Goal: Contribute content: Add original content to the website for others to see

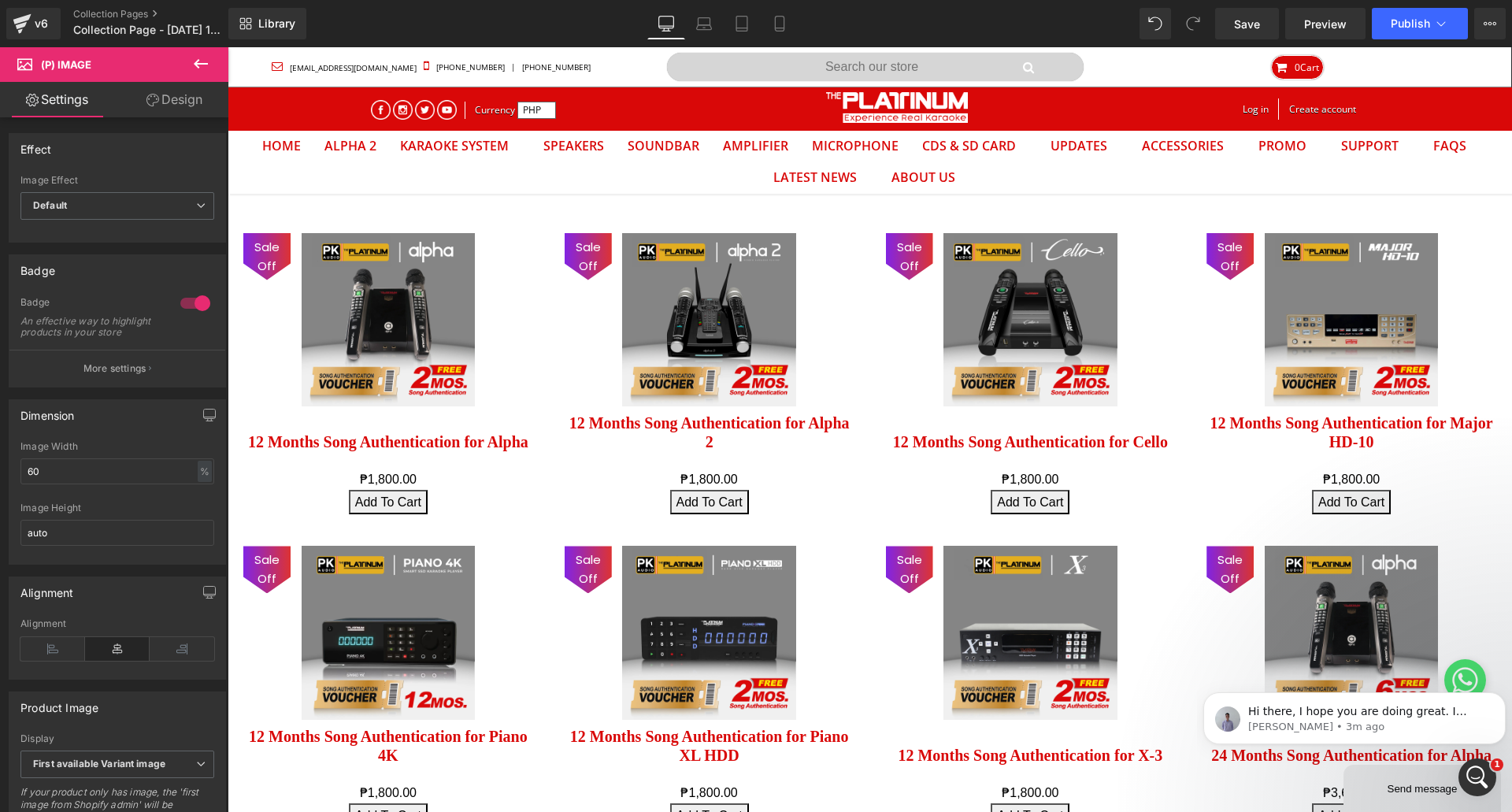
scroll to position [51, 1261]
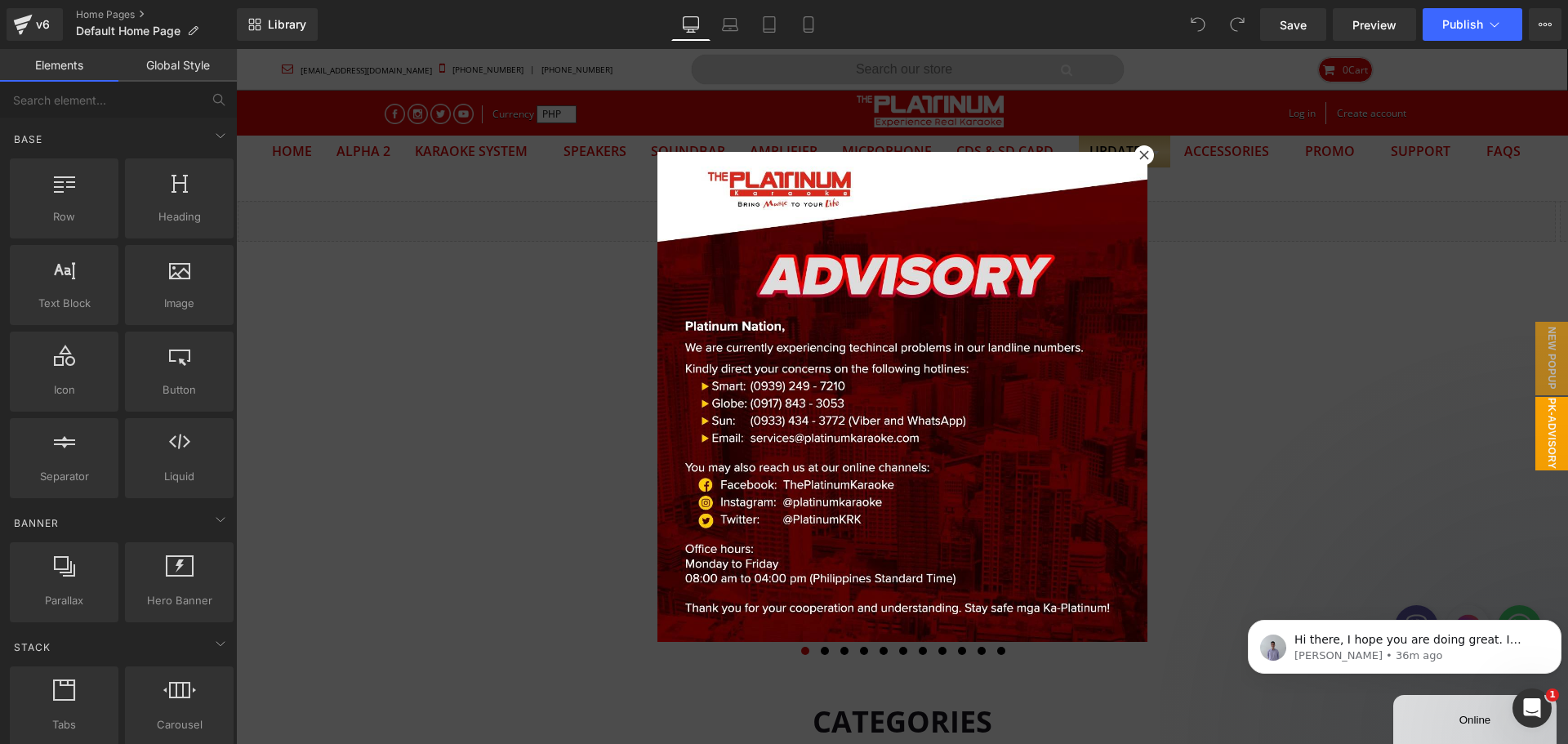
click at [1144, 158] on div at bounding box center [1144, 154] width 20 height 20
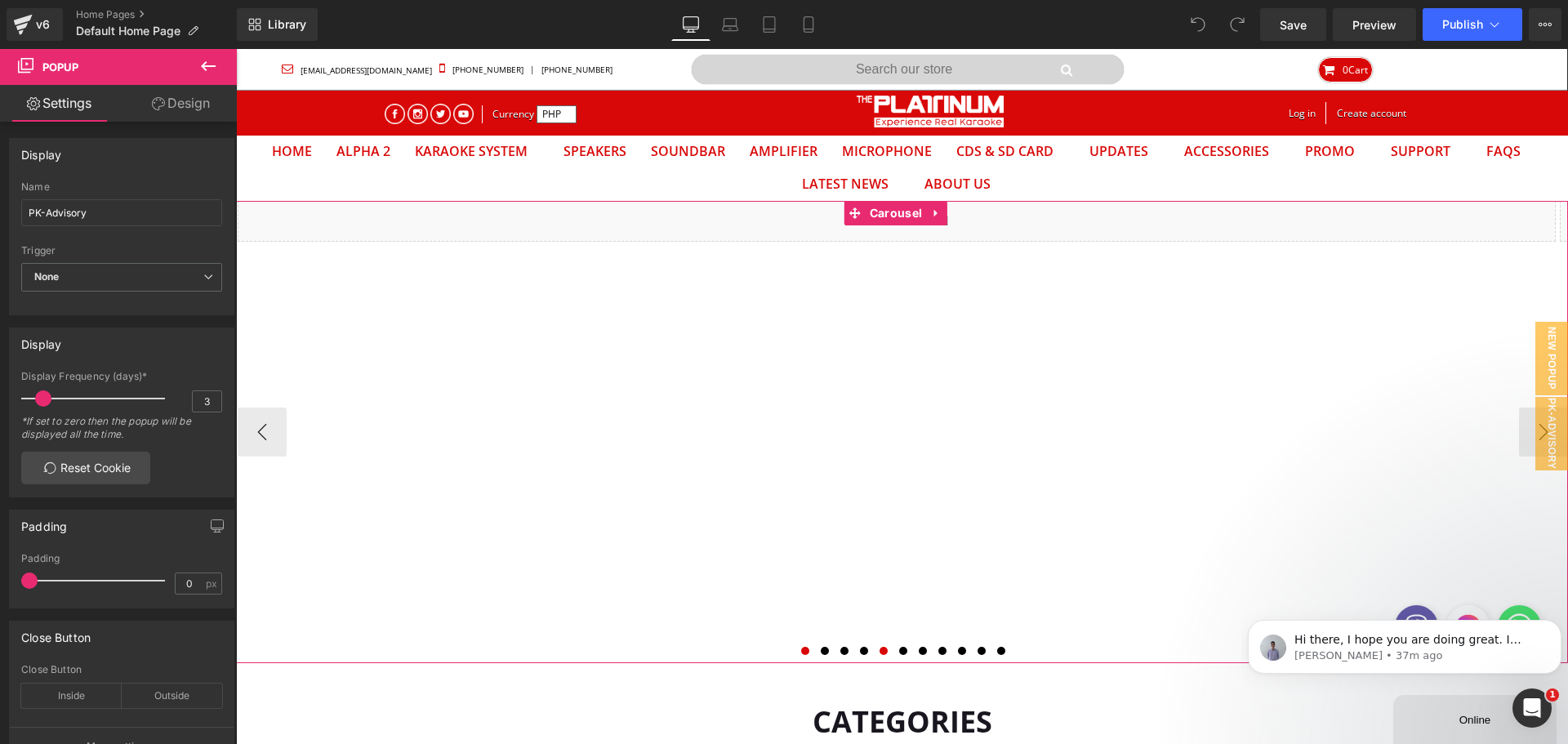
click at [879, 652] on span at bounding box center [884, 652] width 8 height 8
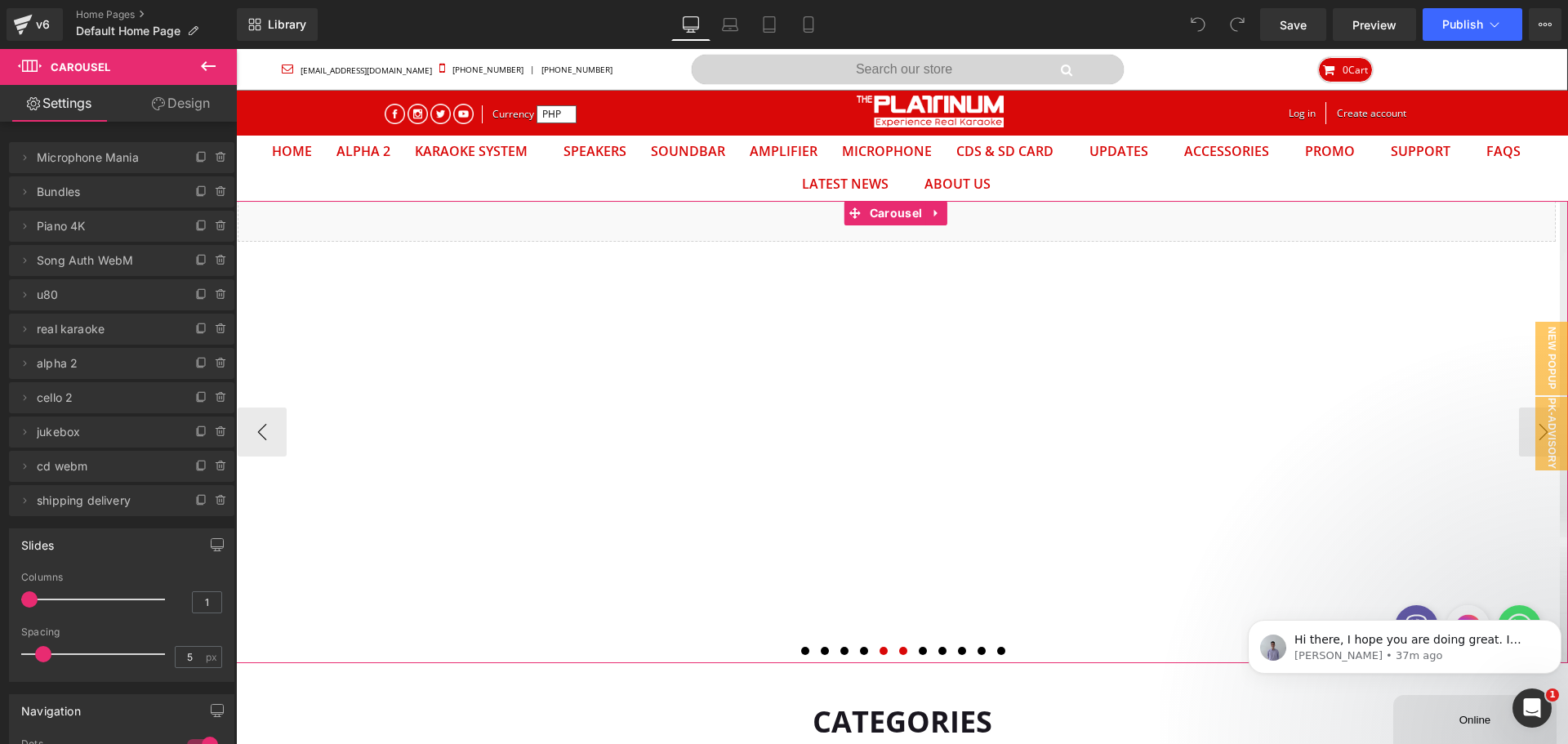
click at [894, 651] on button at bounding box center [903, 651] width 20 height 16
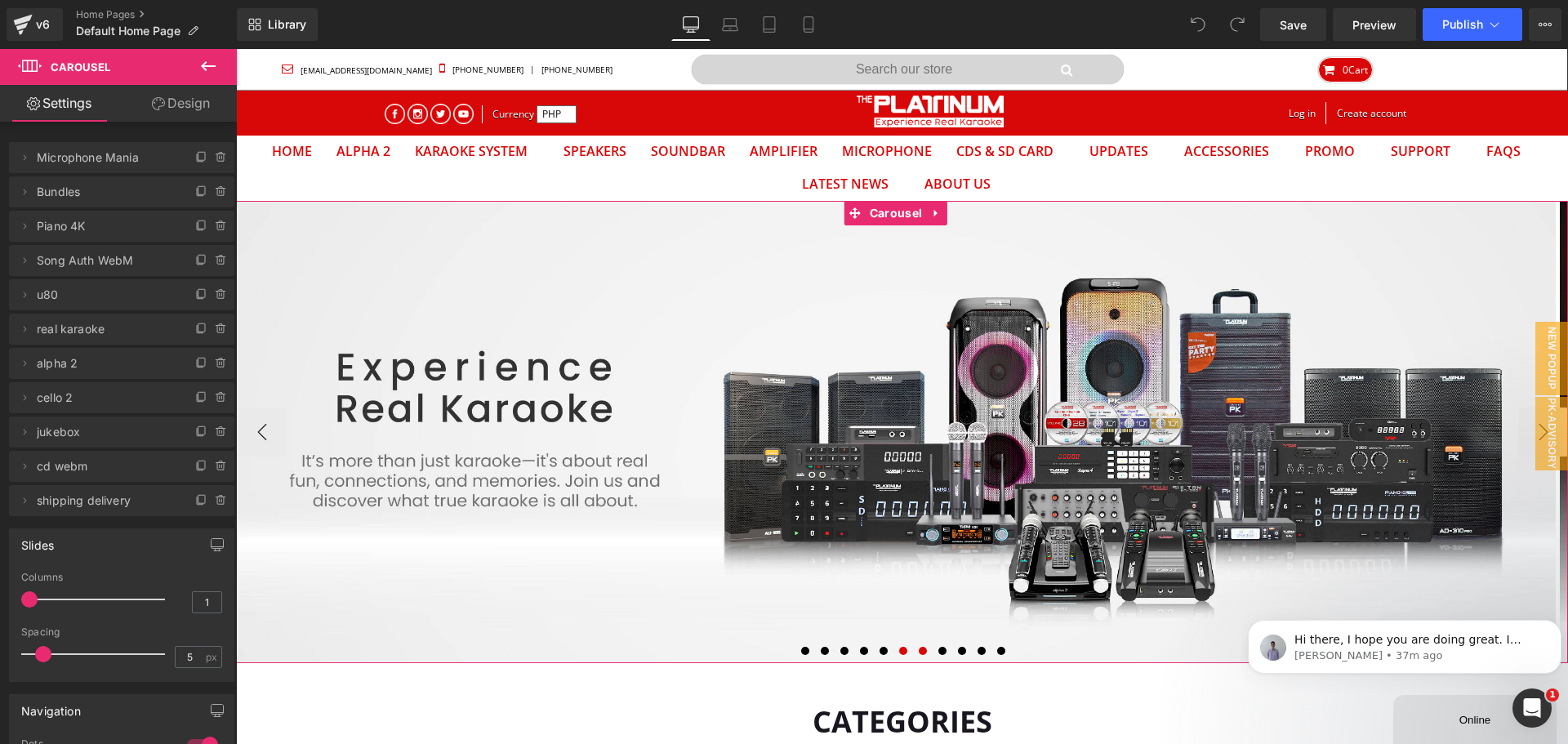
click at [924, 652] on button at bounding box center [923, 651] width 20 height 16
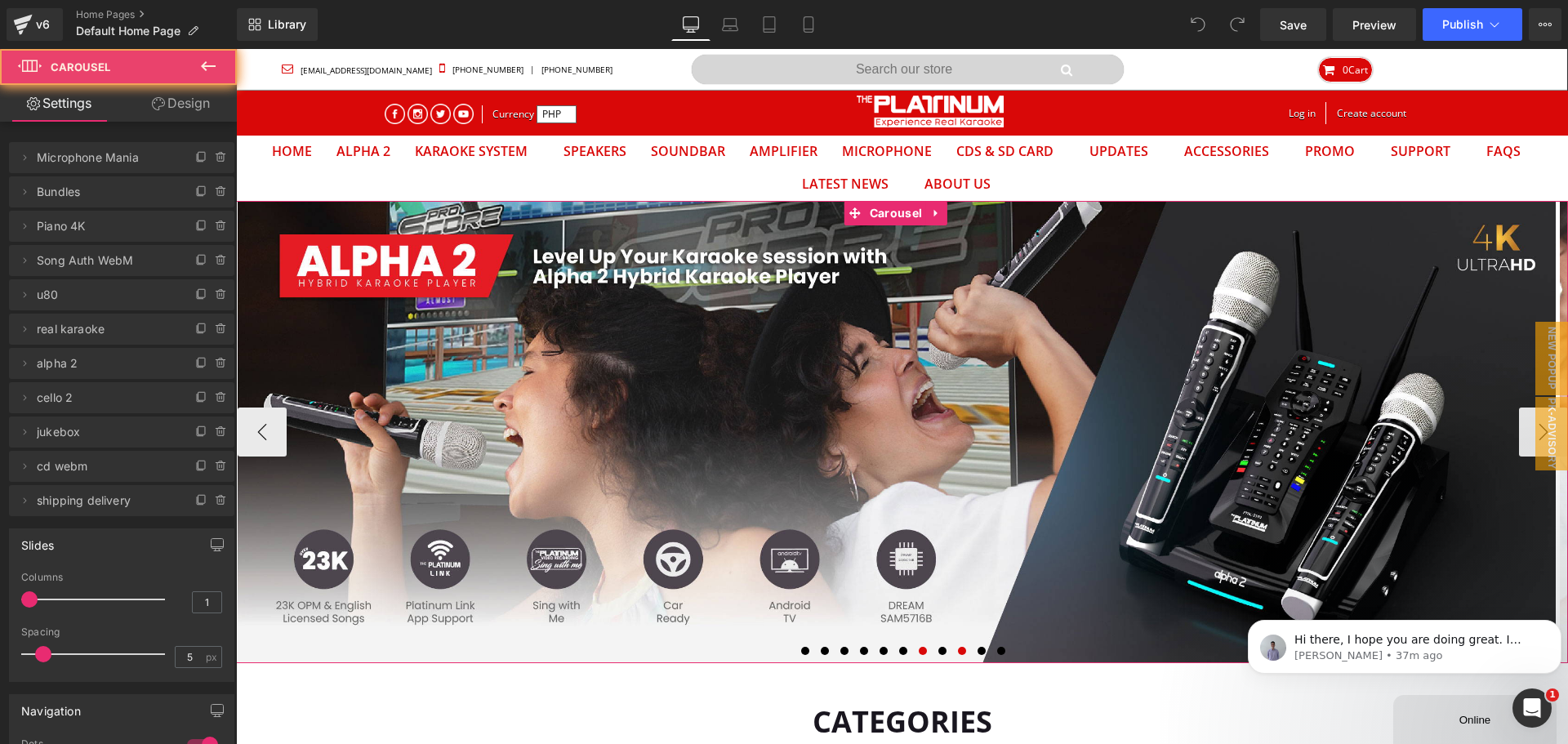
click at [959, 652] on span at bounding box center [963, 652] width 8 height 8
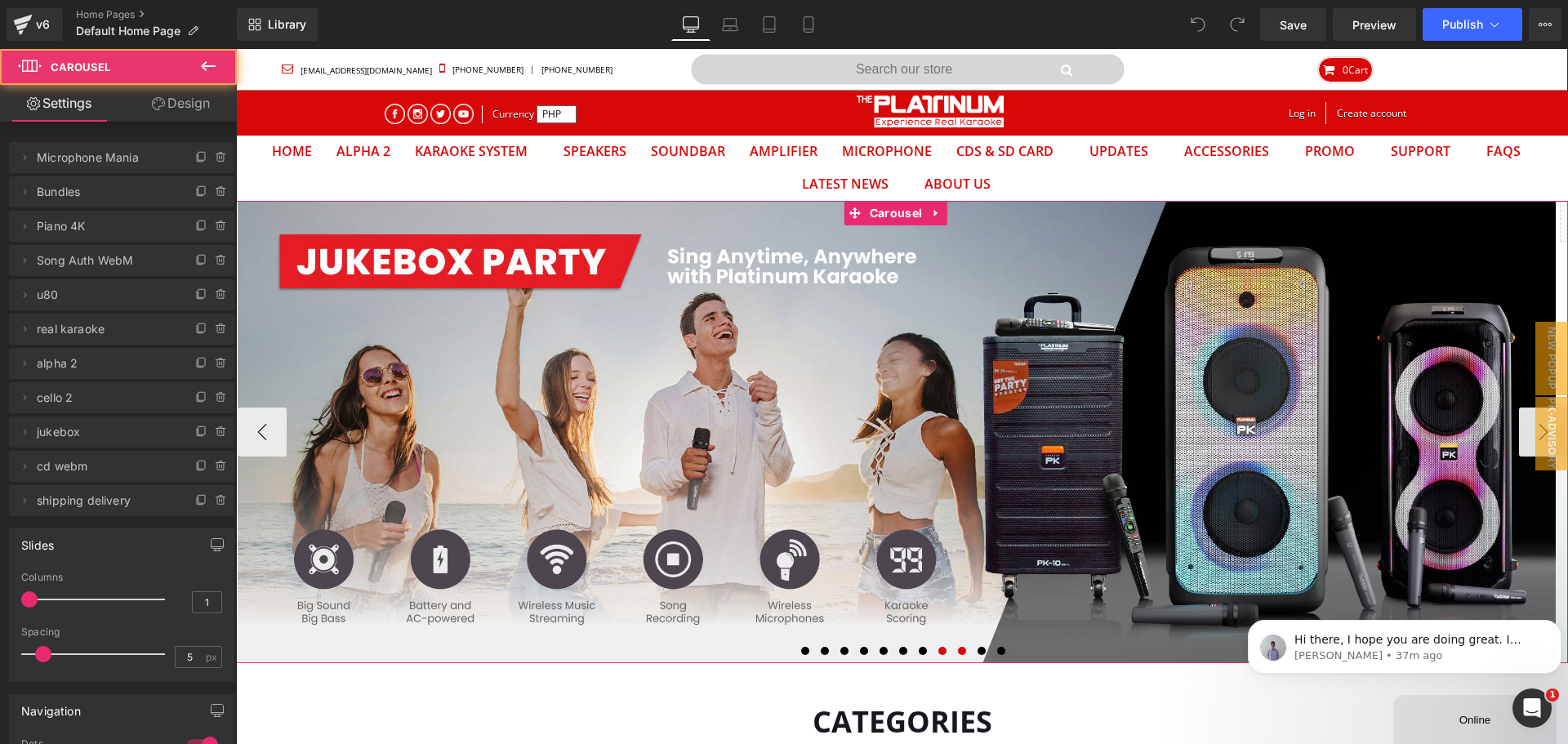
click at [939, 651] on span at bounding box center [943, 652] width 8 height 8
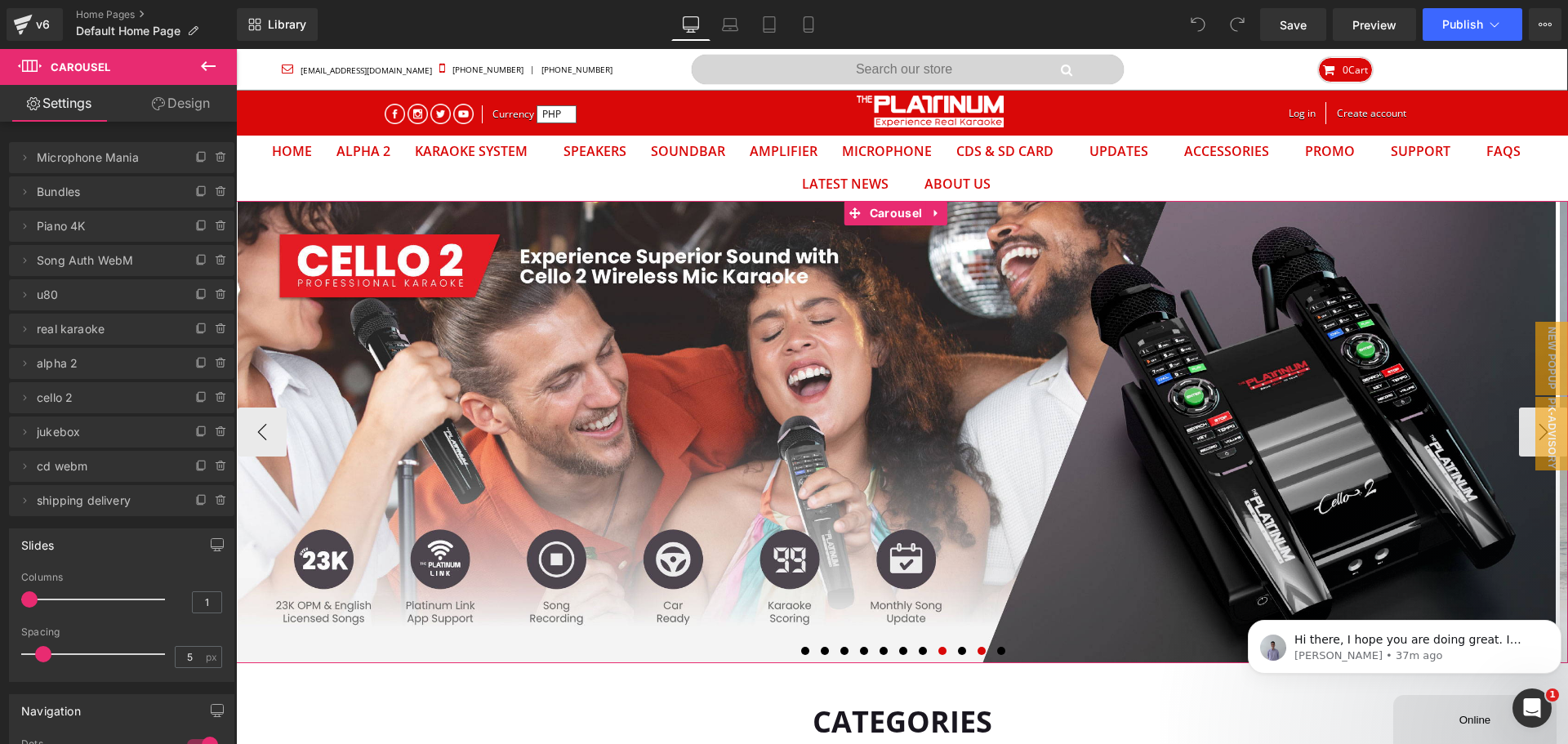
click at [980, 658] on button at bounding box center [981, 651] width 20 height 16
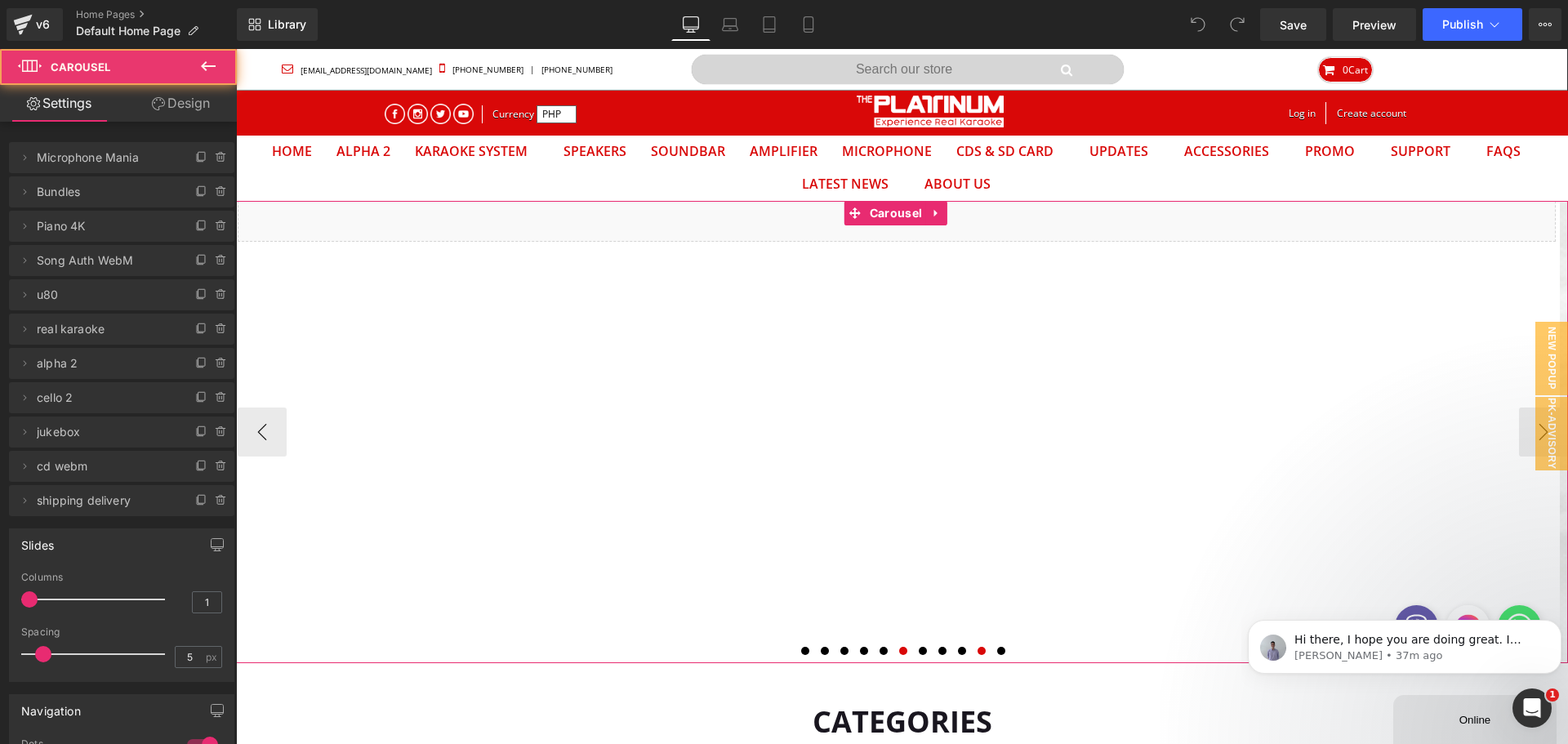
click at [894, 651] on button at bounding box center [903, 651] width 20 height 16
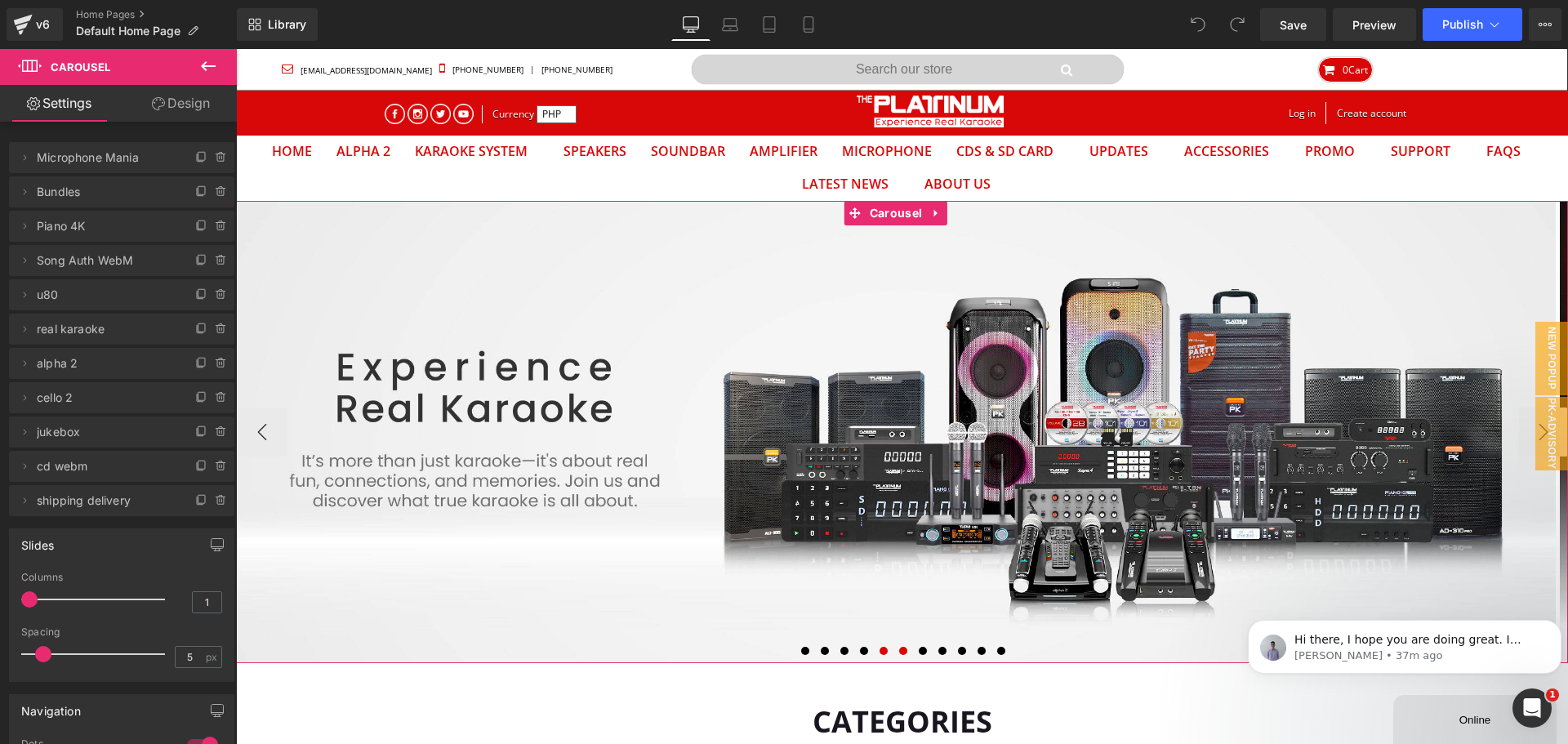
click at [882, 652] on button at bounding box center [884, 651] width 20 height 16
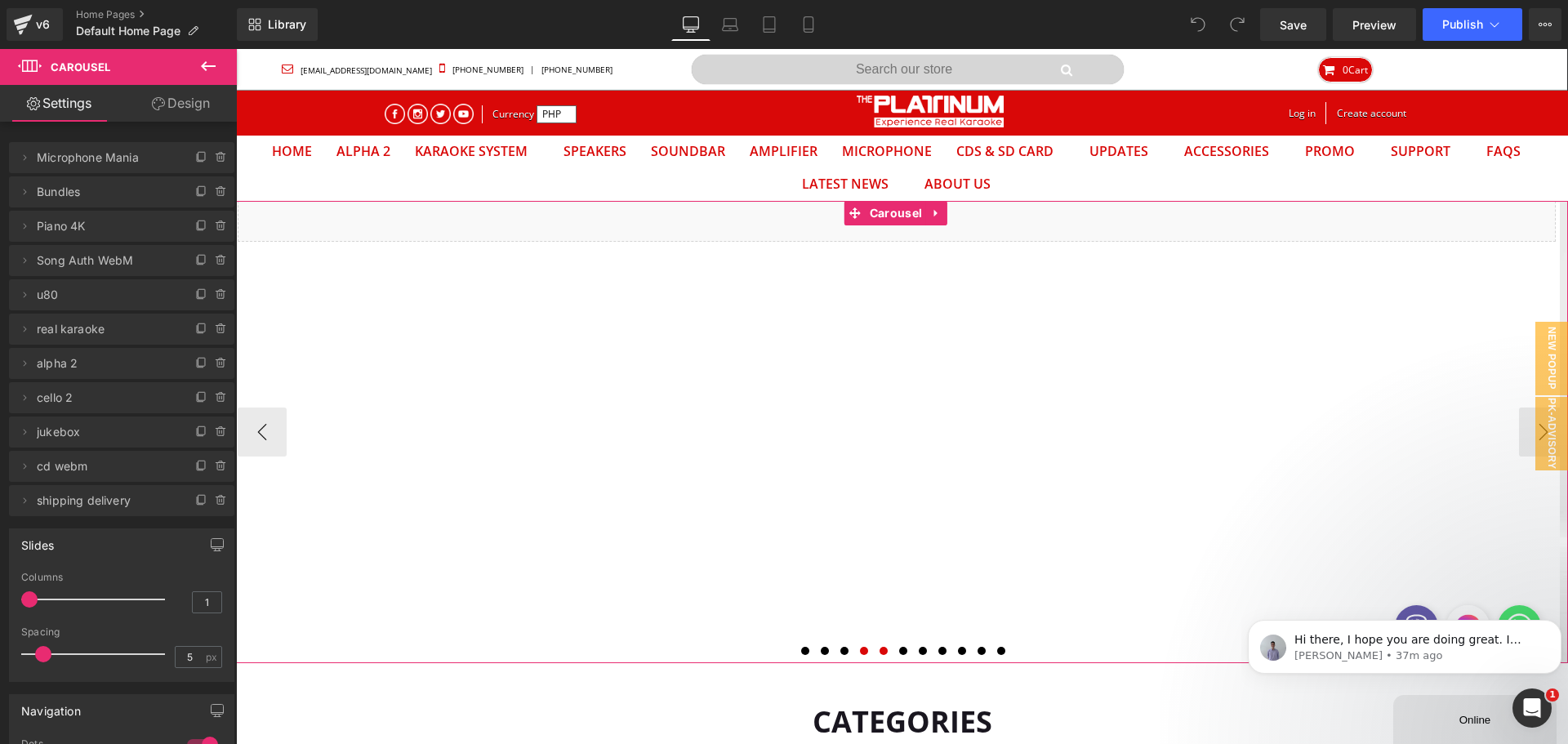
click at [860, 652] on span at bounding box center [864, 652] width 8 height 8
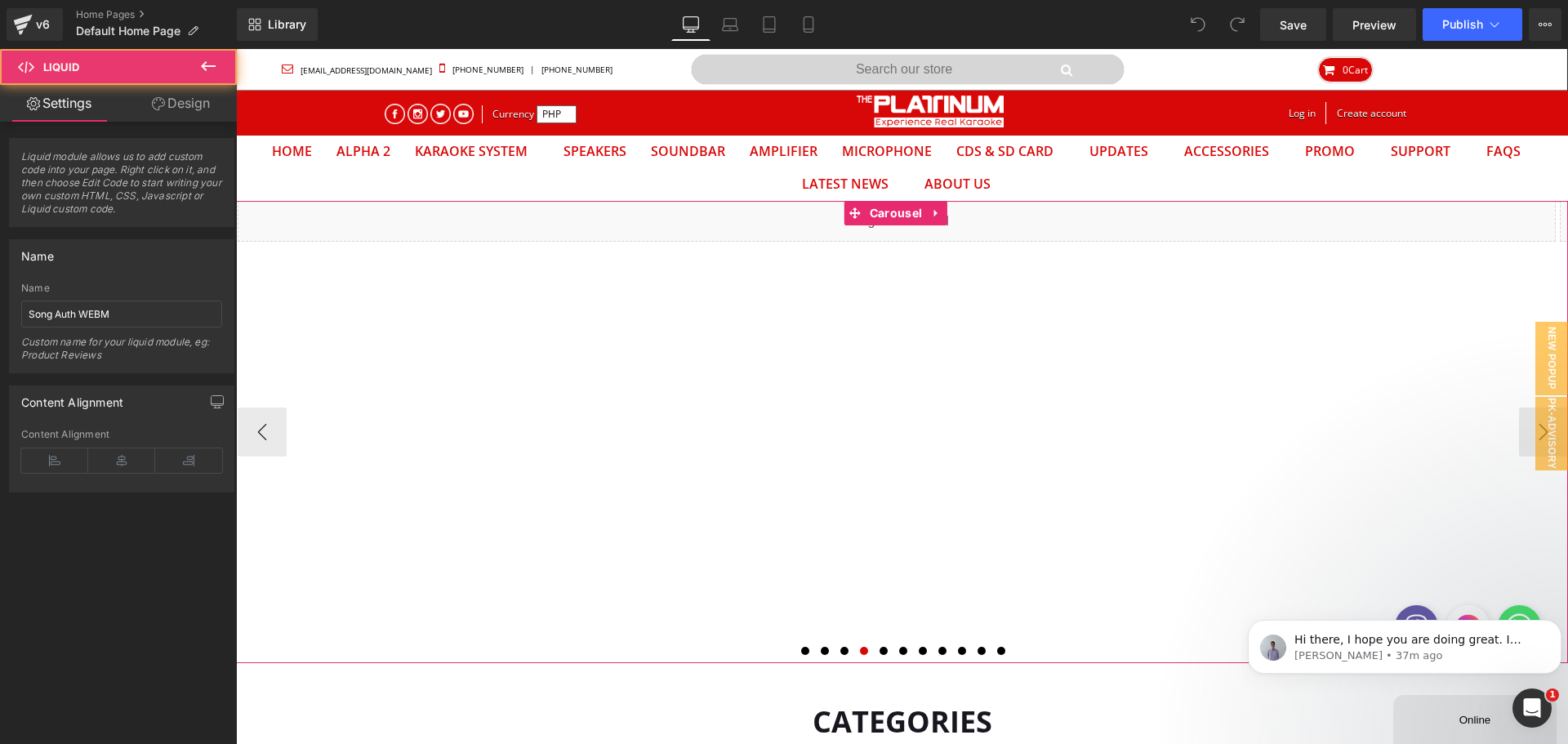
click at [685, 227] on div "Liquid" at bounding box center [896, 221] width 1318 height 41
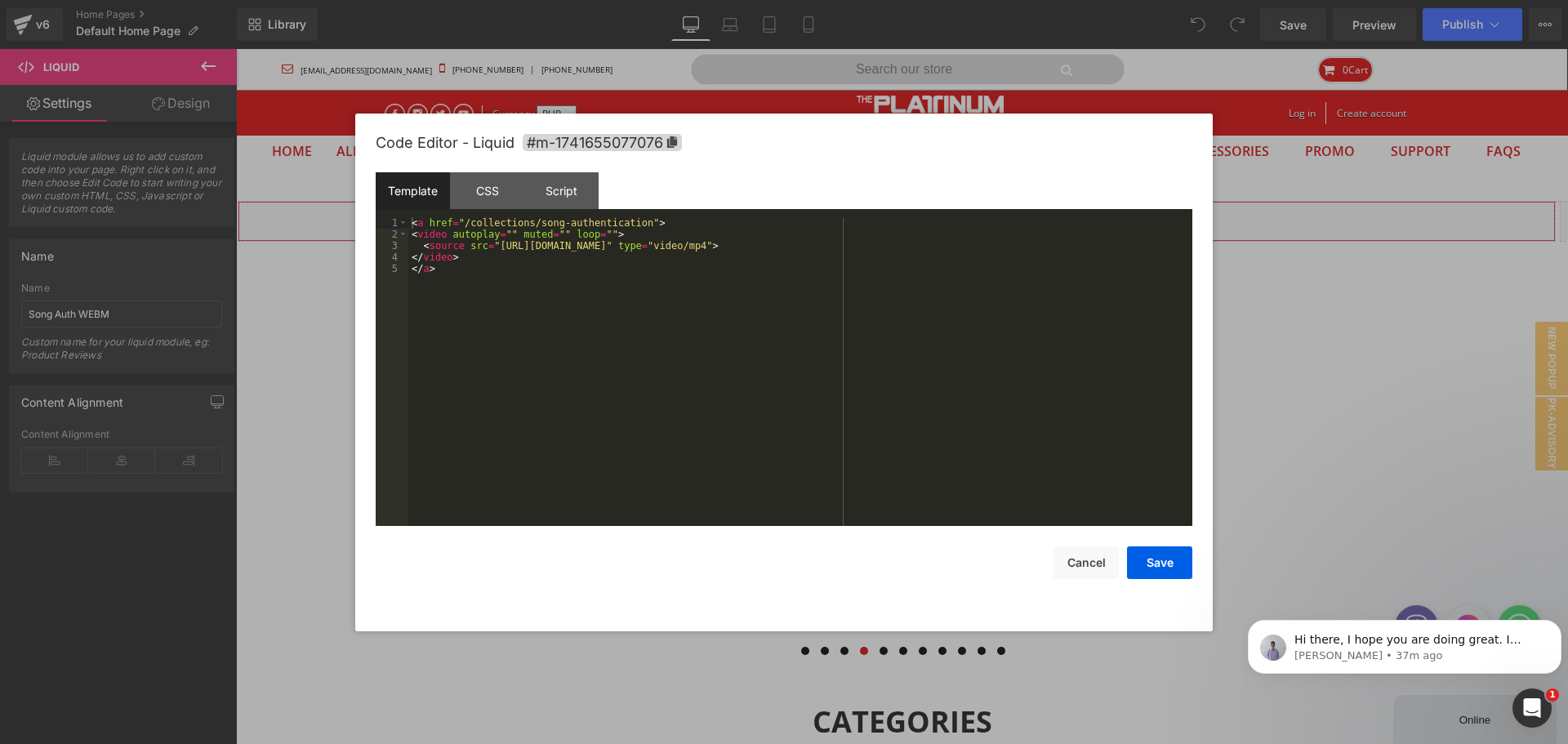
click at [672, 0] on div "You are previewing how the will restyle your page. You can not edit Elements in…" at bounding box center [784, 0] width 1568 height 0
click at [493, 243] on div "< a href = "/collections/song-authentication" > < video autoplay = "" muted = "…" at bounding box center [801, 383] width 784 height 332
click at [892, 249] on div "< a href = "/collections/song-authentication" > < video autoplay = "" muted = "…" at bounding box center [801, 383] width 784 height 332
click at [1166, 564] on button "Save" at bounding box center [1159, 562] width 65 height 33
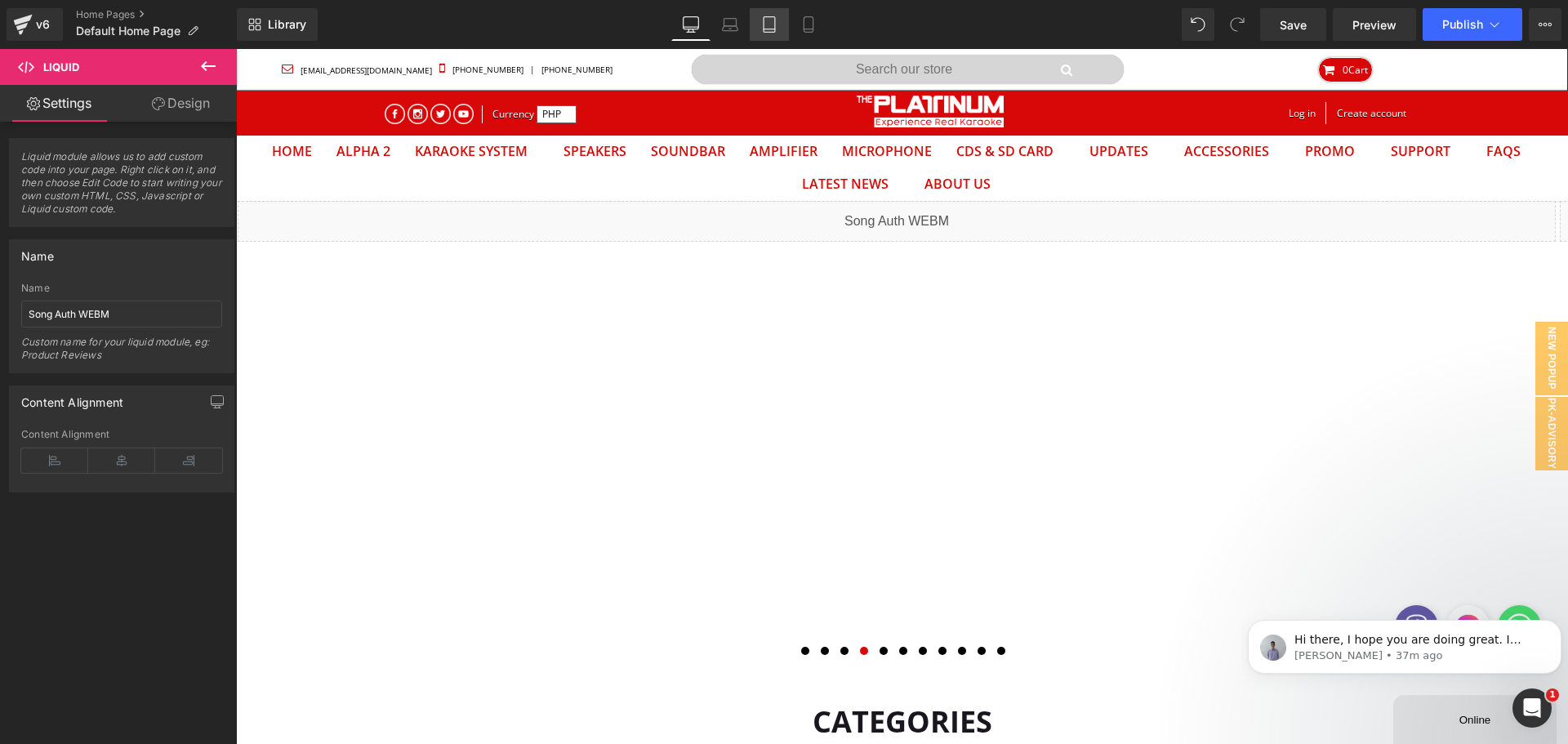
click at [763, 21] on icon at bounding box center [769, 24] width 16 height 16
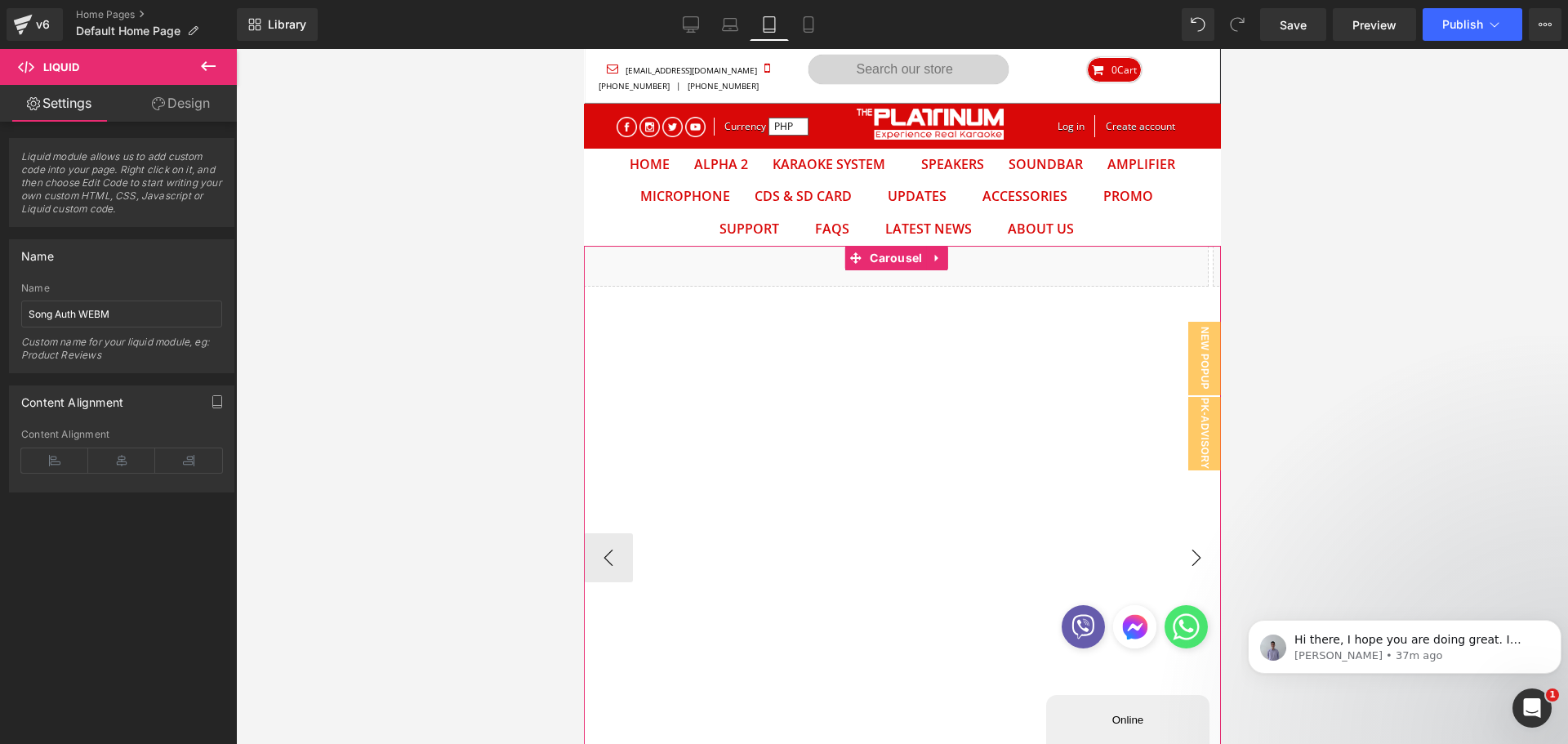
click at [1185, 551] on button "›" at bounding box center [1196, 558] width 49 height 49
click at [1183, 556] on button "›" at bounding box center [1196, 558] width 49 height 49
click at [753, 272] on div "Liquid" at bounding box center [896, 266] width 625 height 41
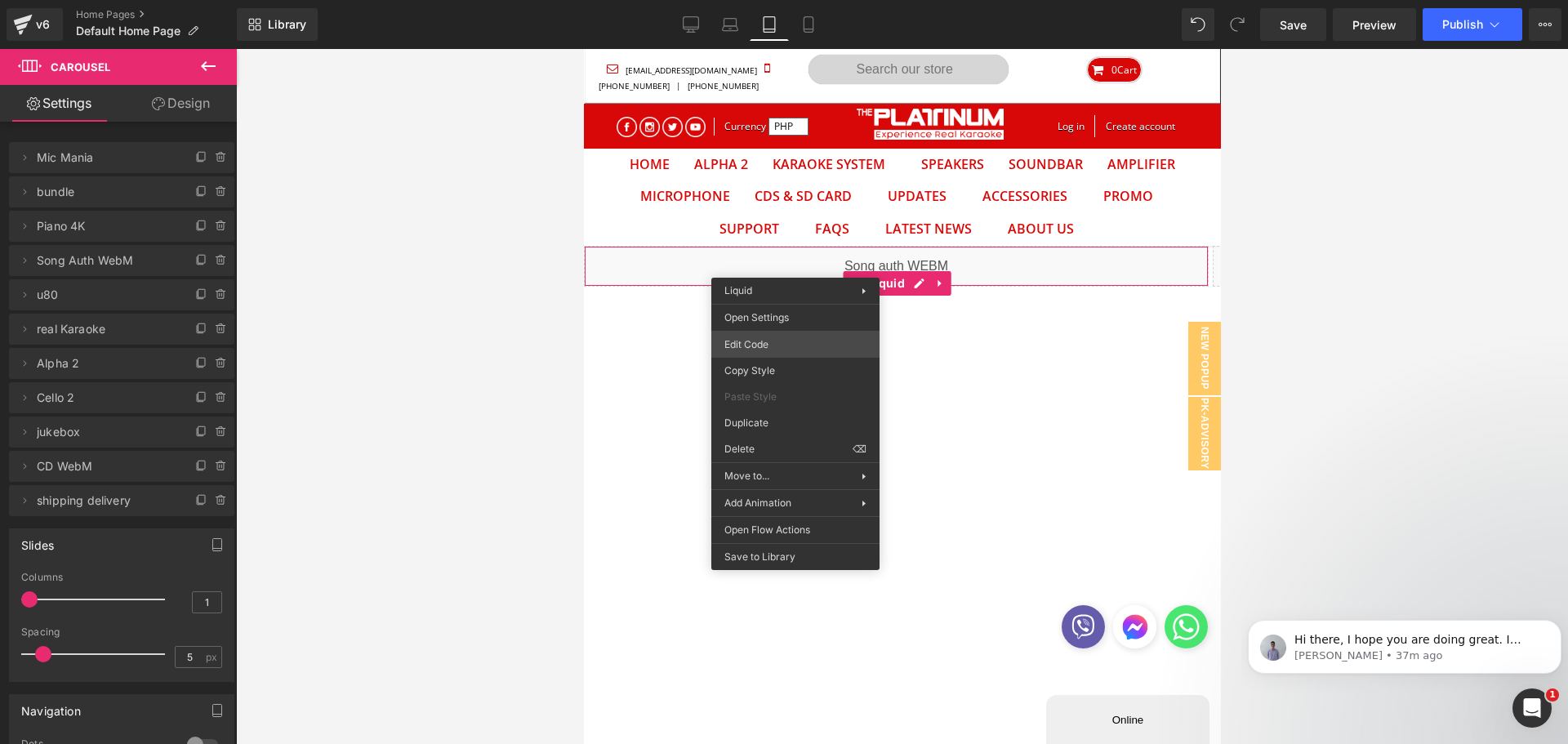
click at [785, 0] on div "You are previewing how the will restyle your page. You can not edit Elements in…" at bounding box center [784, 0] width 1568 height 0
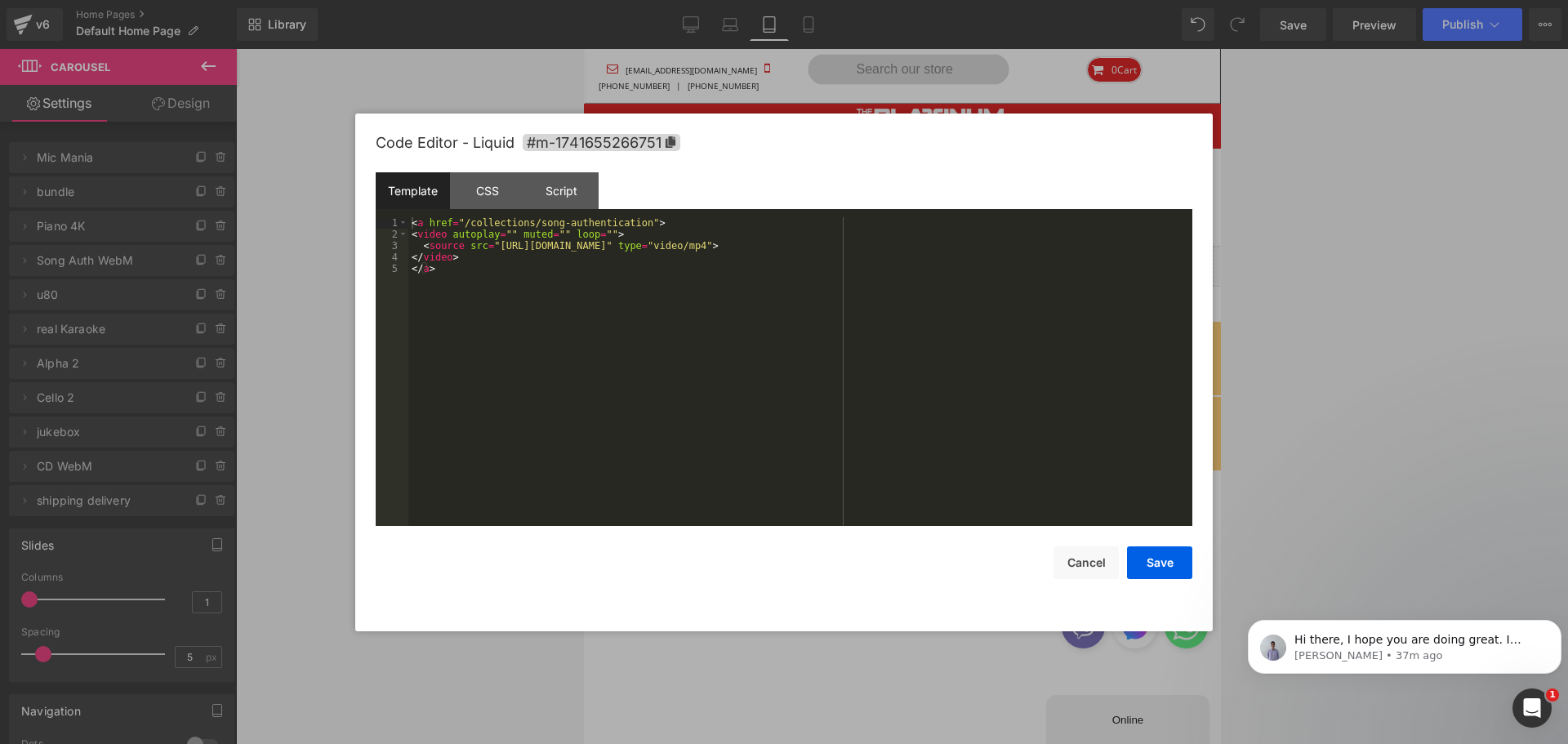
click at [492, 243] on div "< a href = "/collections/song-authentication" > < video autoplay = "" muted = "…" at bounding box center [801, 383] width 784 height 332
click at [890, 244] on div "< a href = "/collections/song-authentication" > < video autoplay = "" muted = "…" at bounding box center [801, 383] width 784 height 332
click at [1172, 556] on button "Save" at bounding box center [1159, 562] width 65 height 33
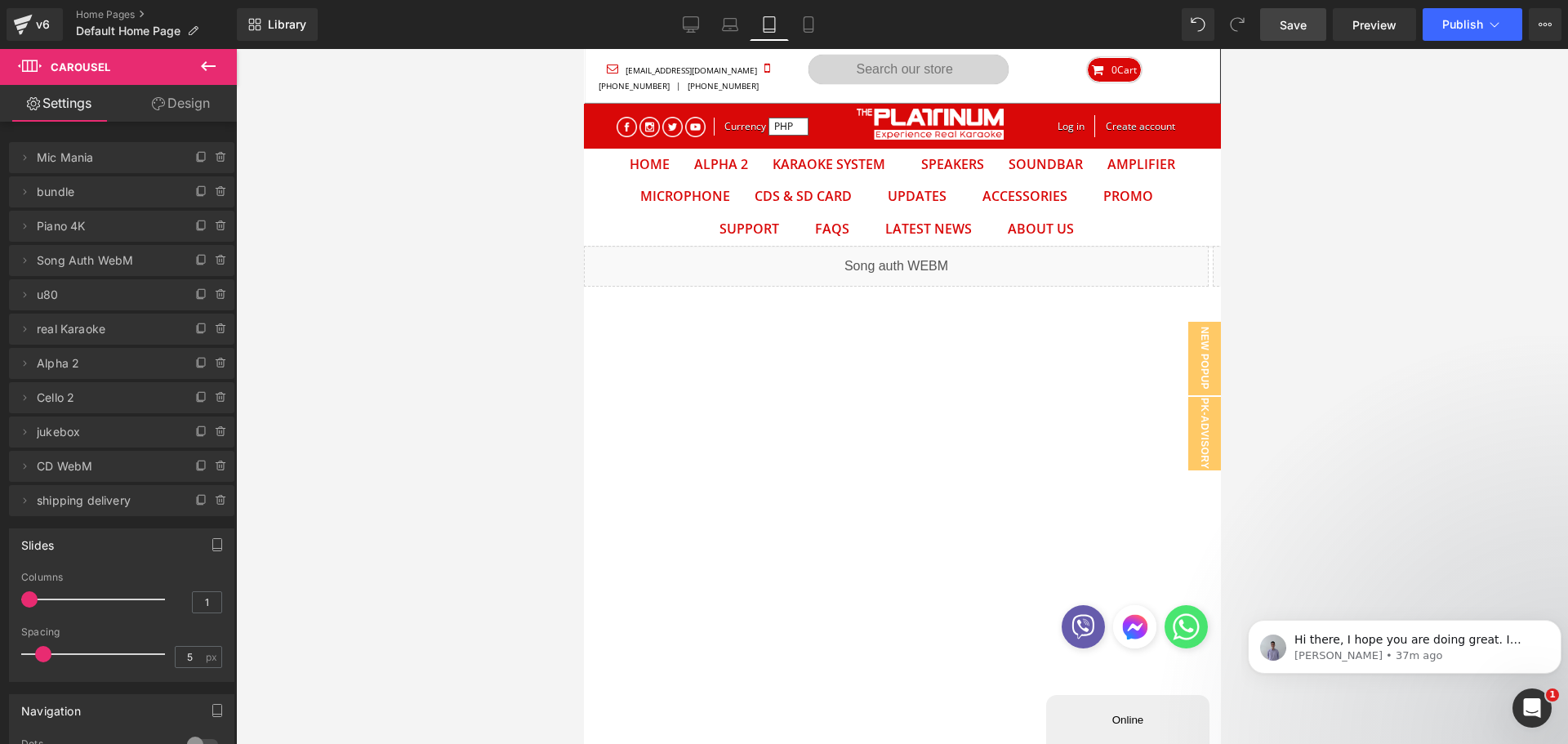
click at [1295, 27] on span "Save" at bounding box center [1293, 25] width 27 height 17
click at [1474, 31] on button "Publish" at bounding box center [1472, 25] width 99 height 33
click at [1369, 646] on p "Hi there, I hope you are doing great. I would like to follow up with you regard…" at bounding box center [1418, 640] width 247 height 16
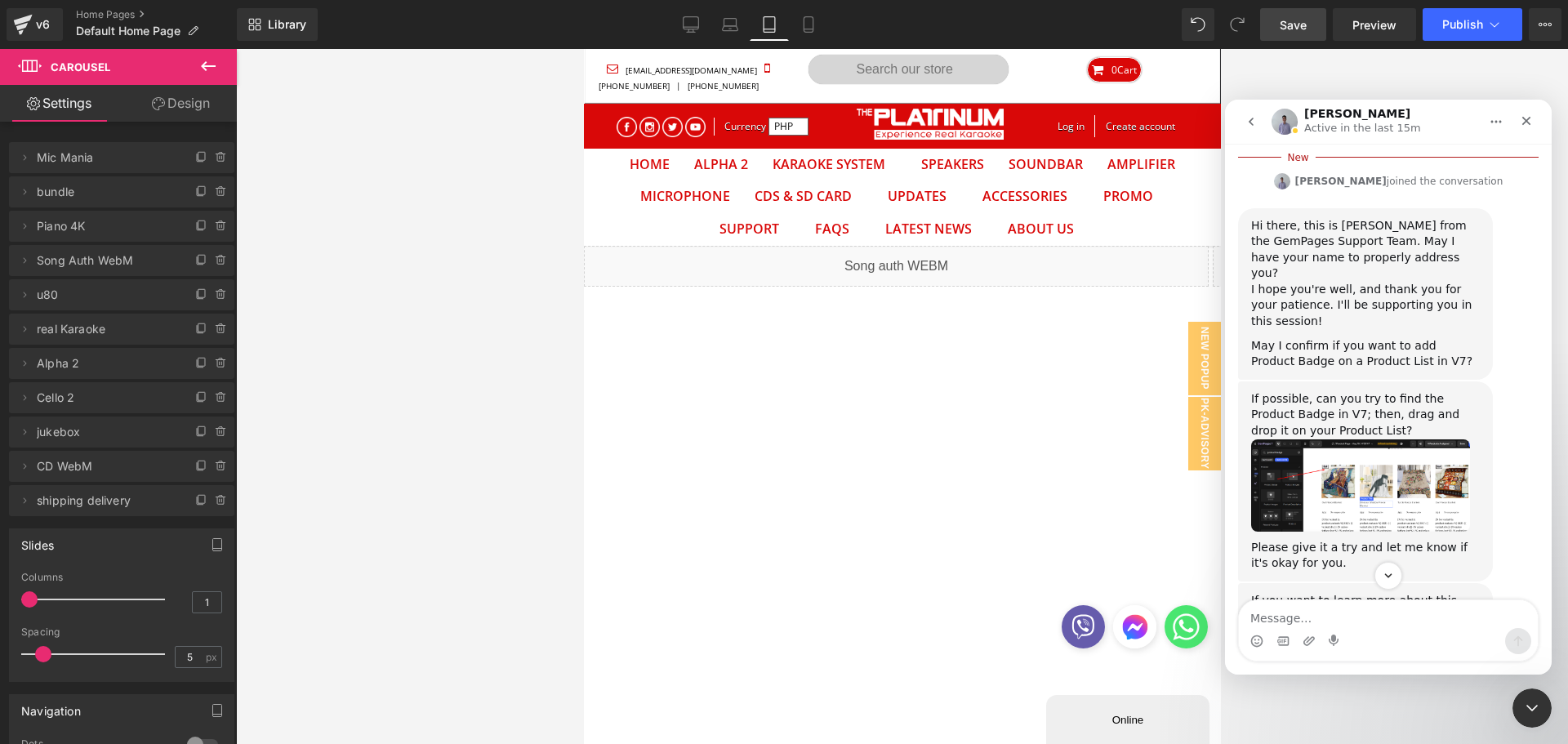
scroll to position [573, 0]
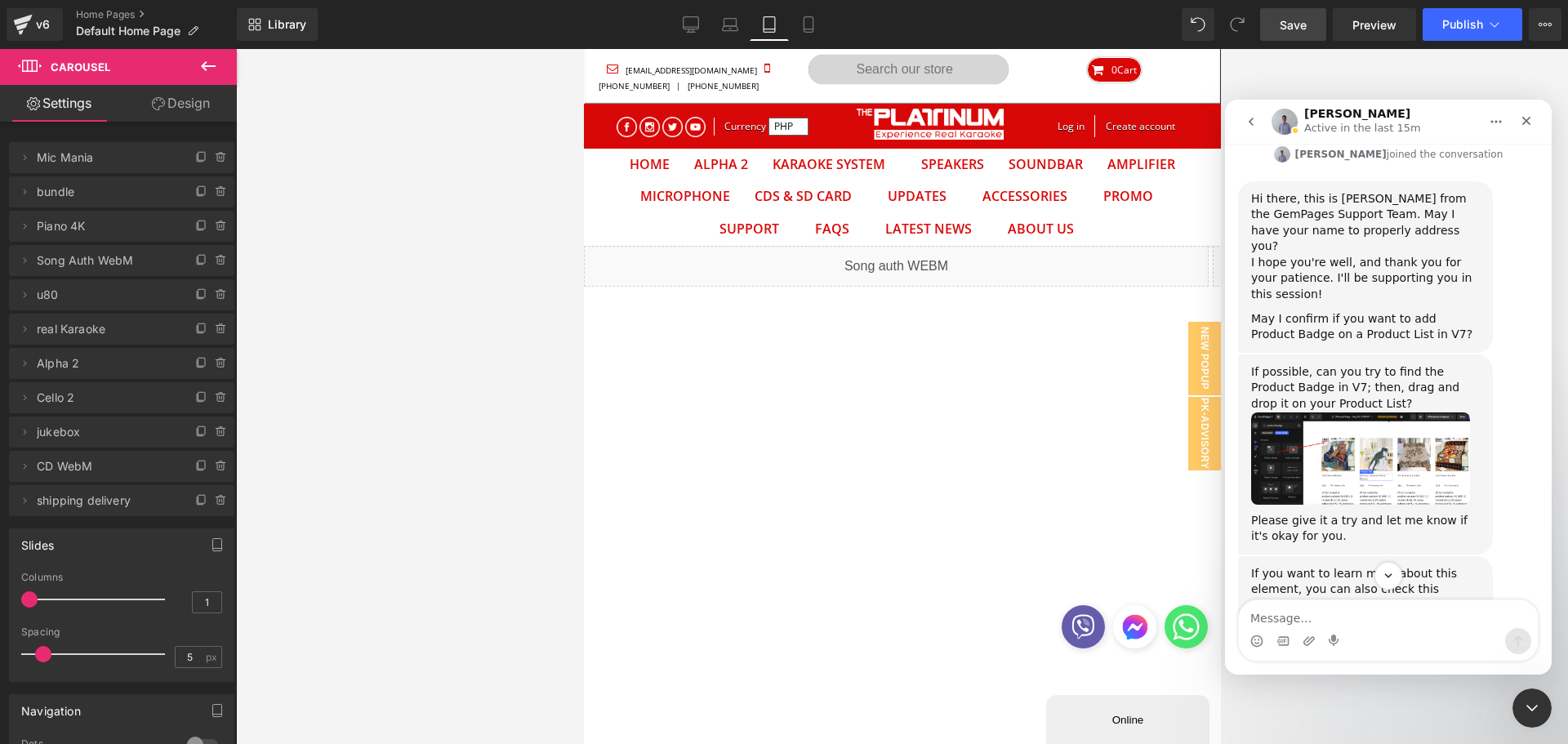
click at [1297, 412] on img "Brad says…" at bounding box center [1360, 458] width 219 height 92
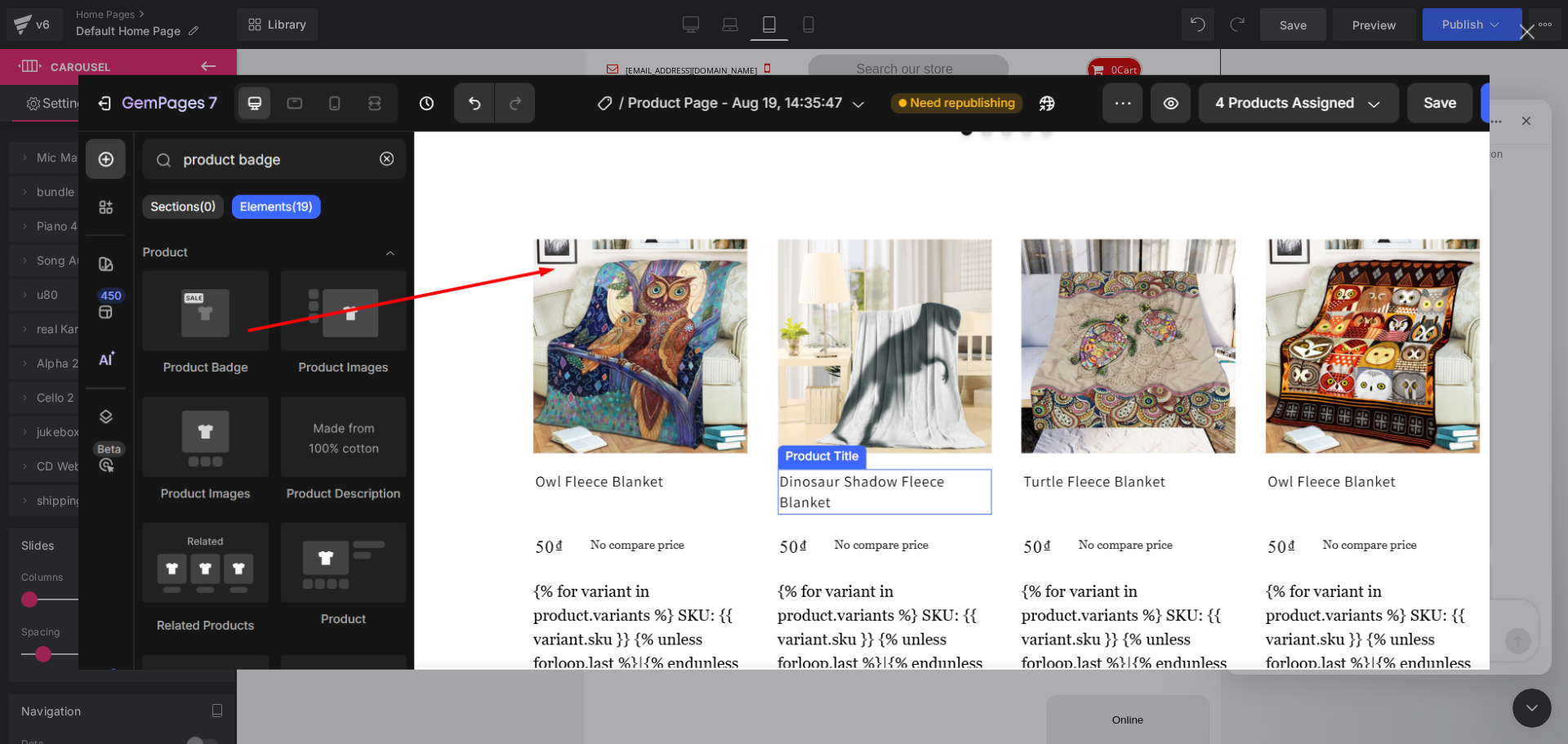
click at [1524, 87] on div "Intercom messenger" at bounding box center [784, 372] width 1568 height 744
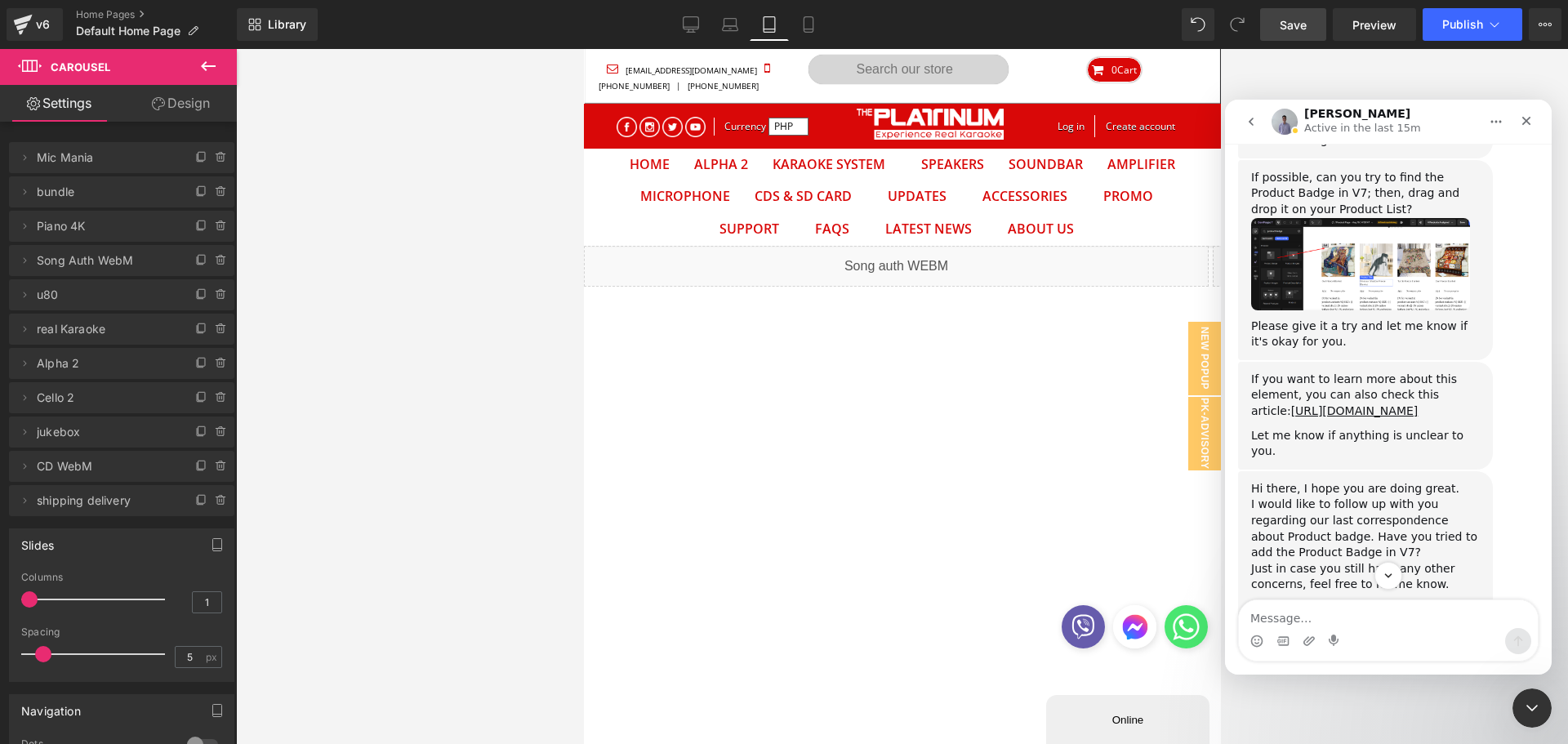
scroll to position [784, 0]
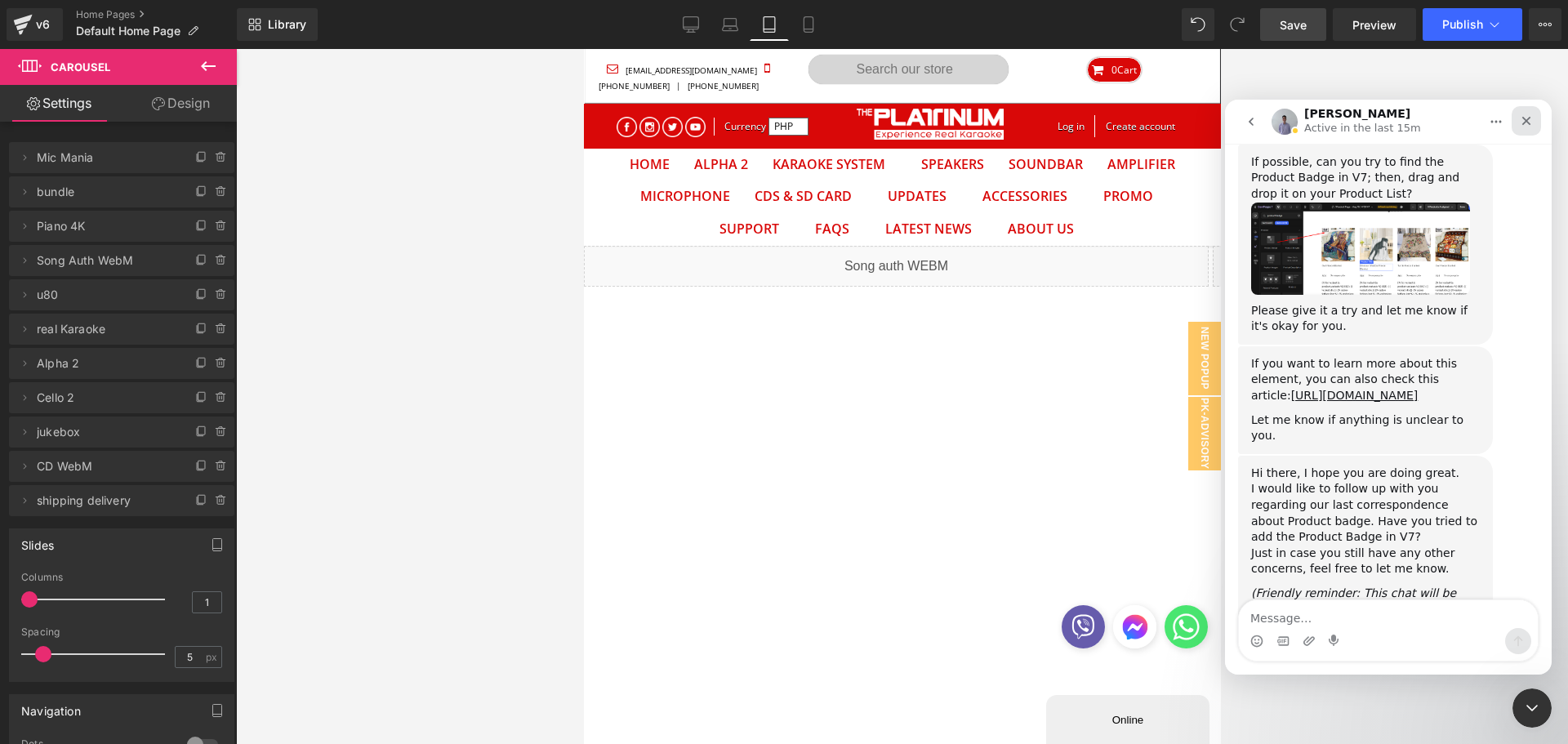
click at [1530, 122] on icon "Close" at bounding box center [1526, 120] width 13 height 13
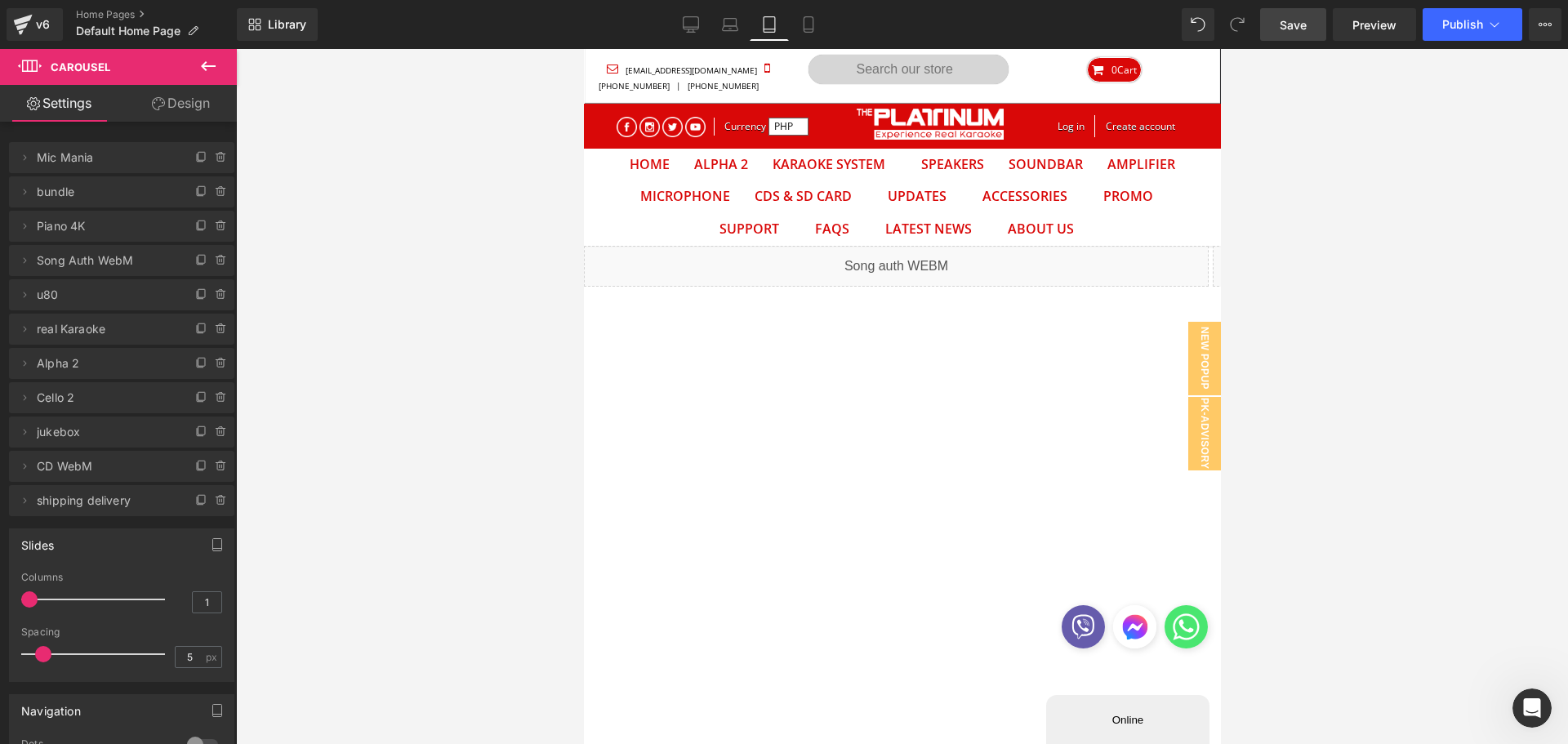
scroll to position [757, 0]
click at [1488, 27] on icon at bounding box center [1494, 24] width 16 height 16
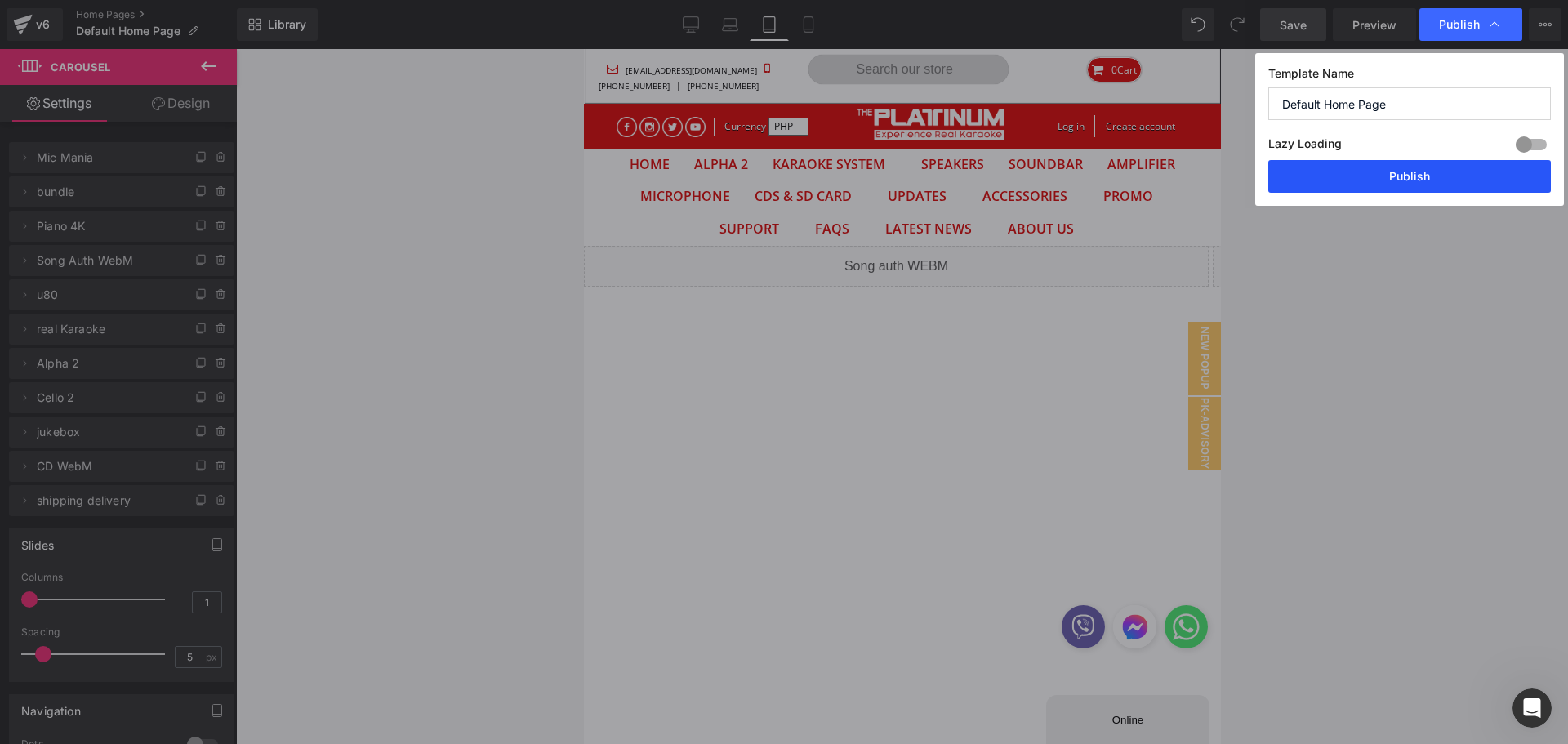
drag, startPoint x: 1422, startPoint y: 185, endPoint x: 430, endPoint y: 142, distance: 992.9
click at [1422, 185] on button "Publish" at bounding box center [1409, 176] width 282 height 33
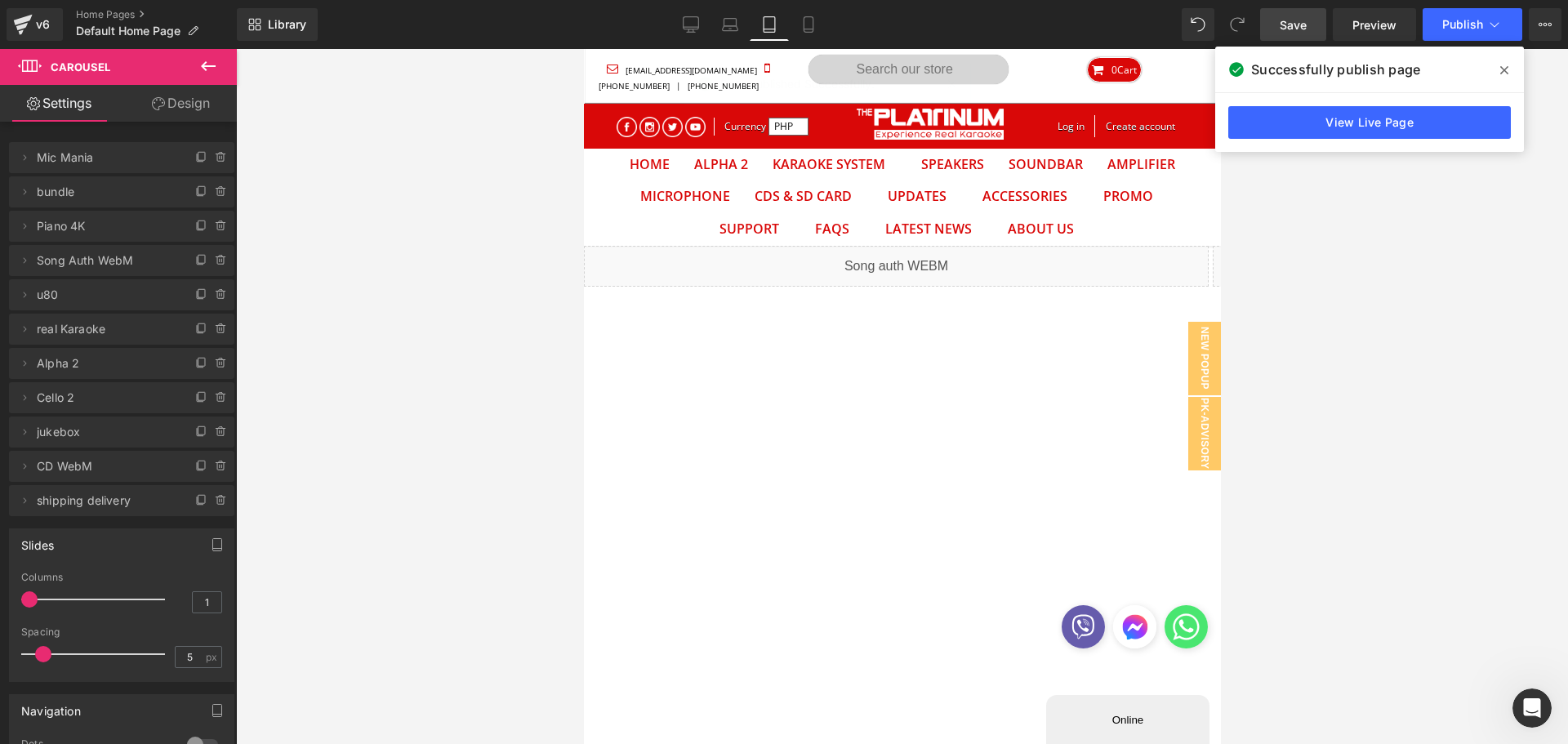
click at [1509, 64] on span at bounding box center [1504, 70] width 26 height 26
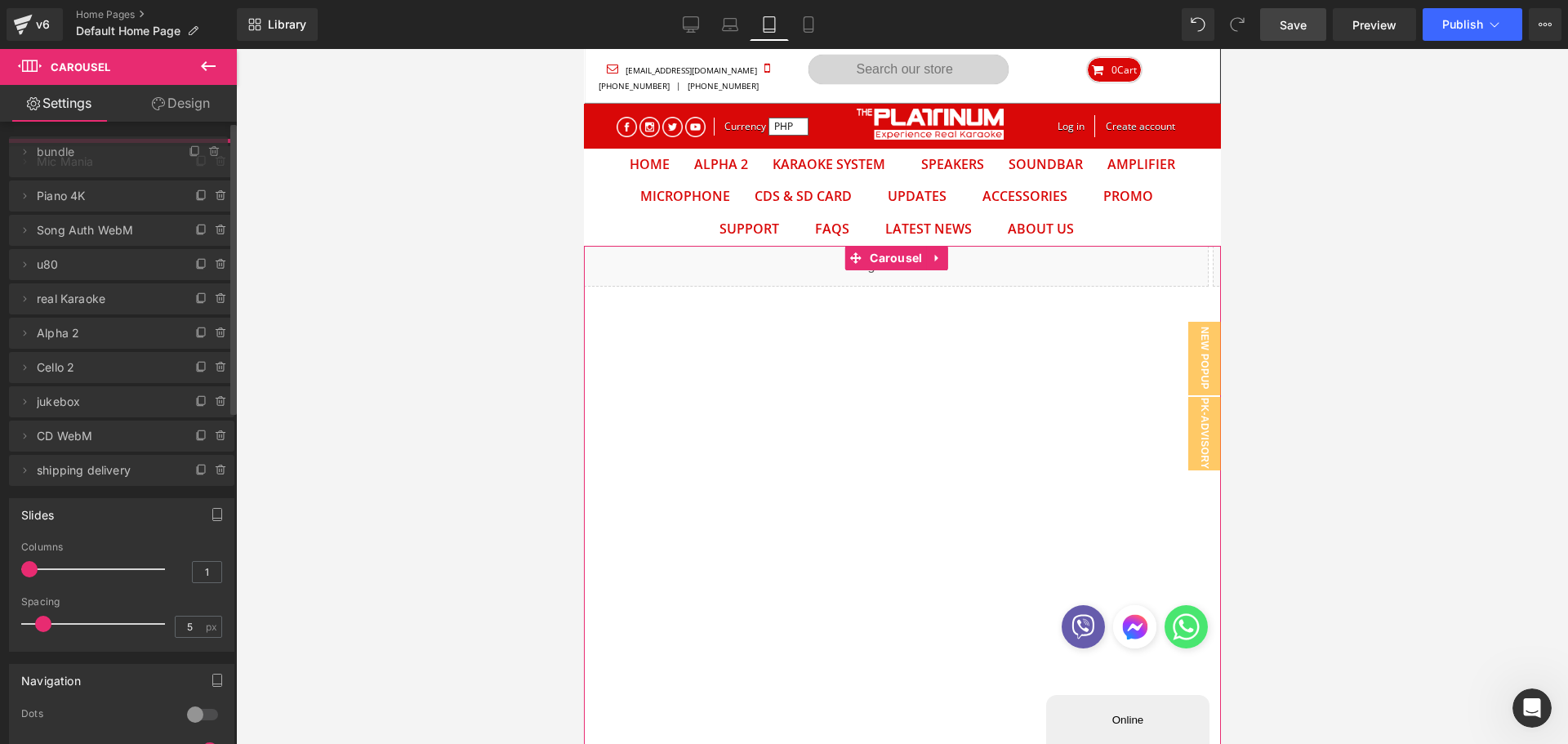
drag, startPoint x: 114, startPoint y: 192, endPoint x: 120, endPoint y: 152, distance: 40.4
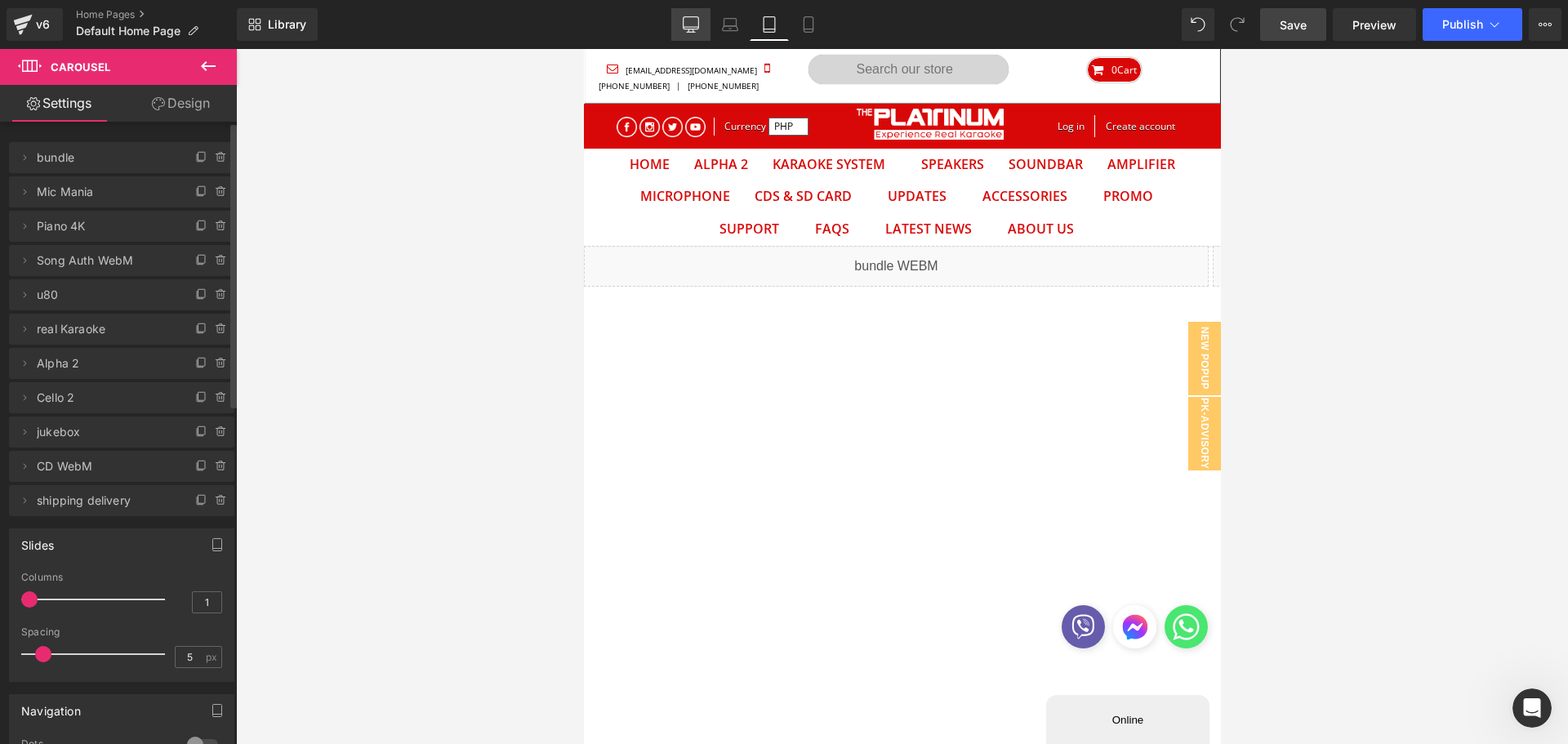
click at [686, 20] on icon at bounding box center [690, 24] width 16 height 16
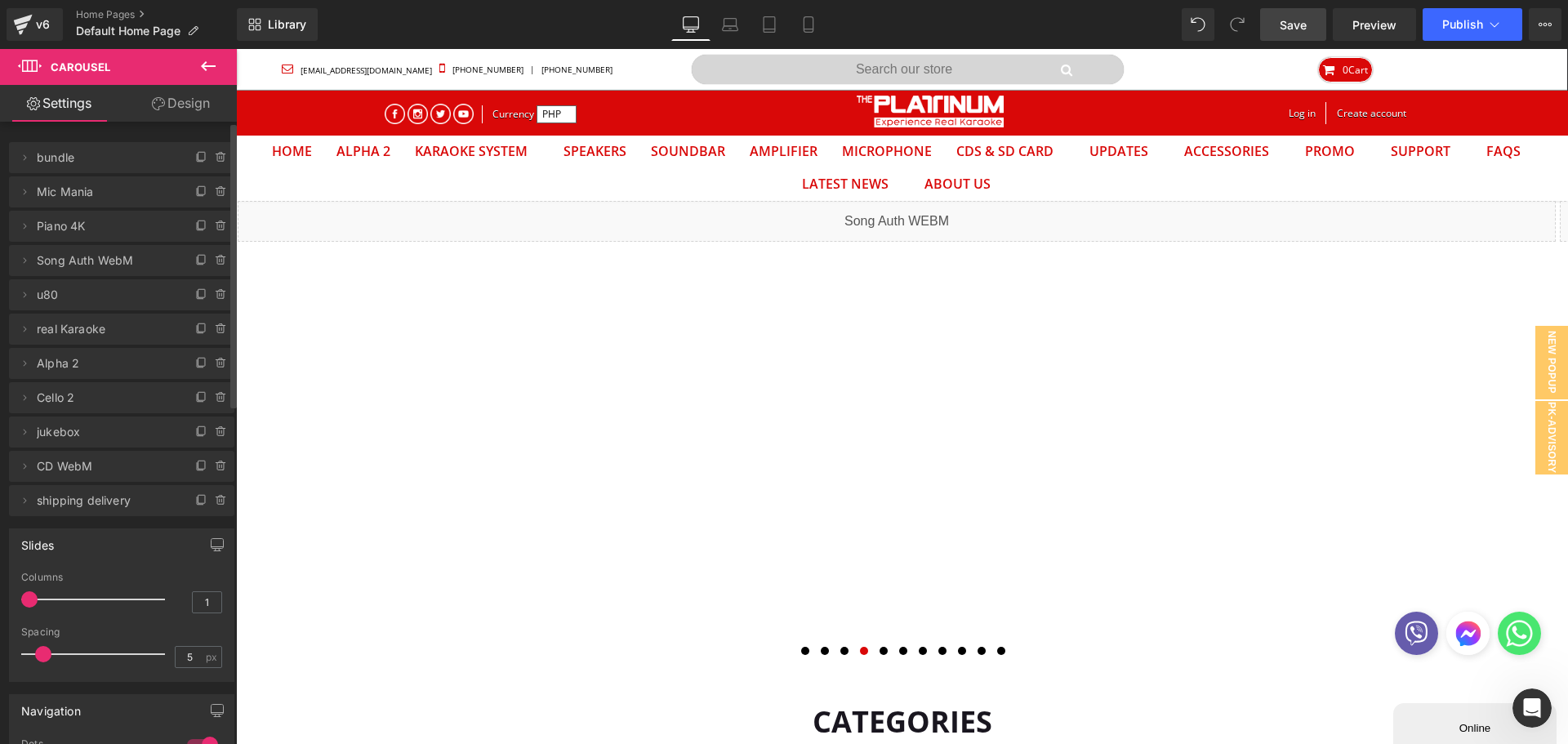
scroll to position [53, 1308]
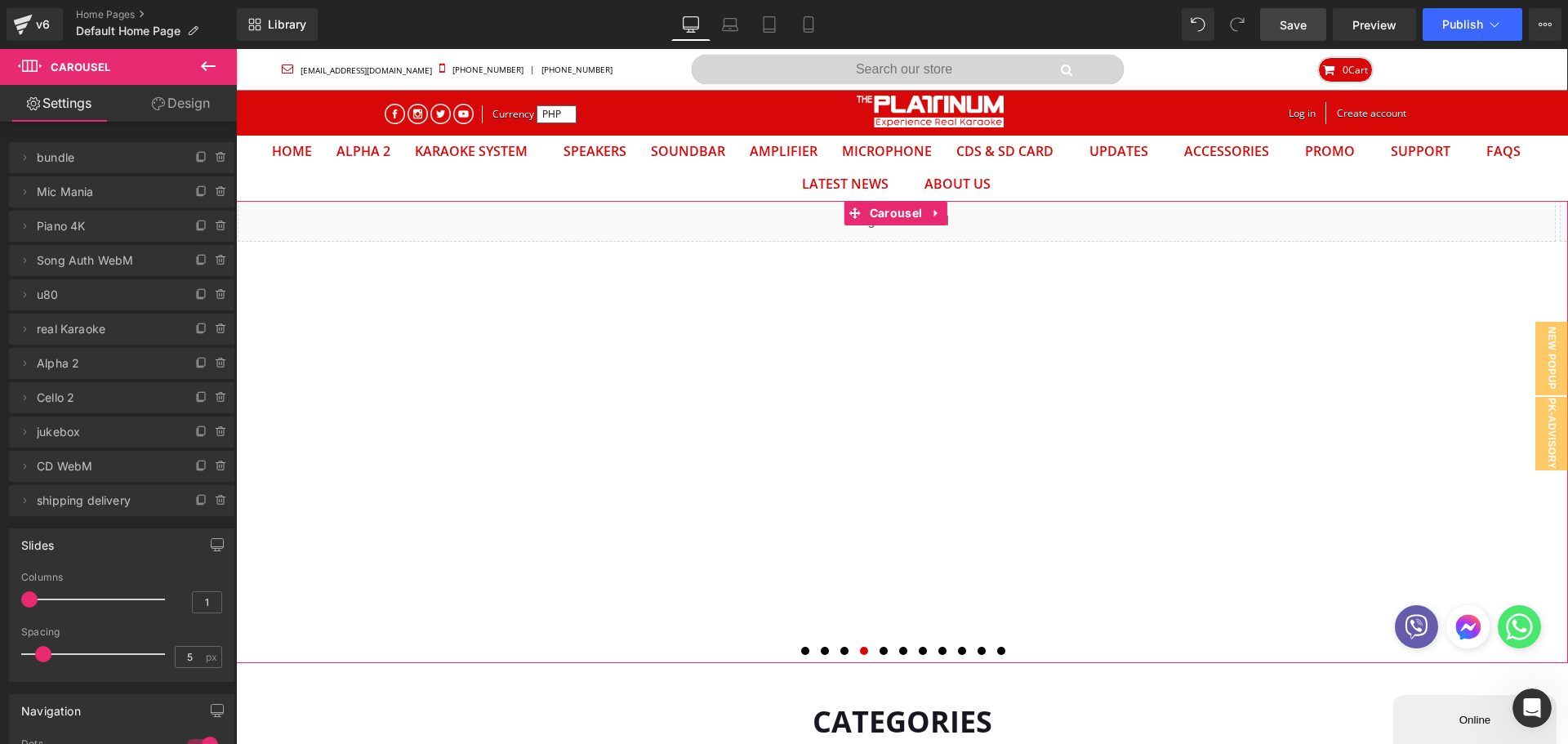
drag, startPoint x: 905, startPoint y: 215, endPoint x: 728, endPoint y: 193, distance: 178.4
click at [904, 216] on link "Carousel" at bounding box center [885, 213] width 81 height 25
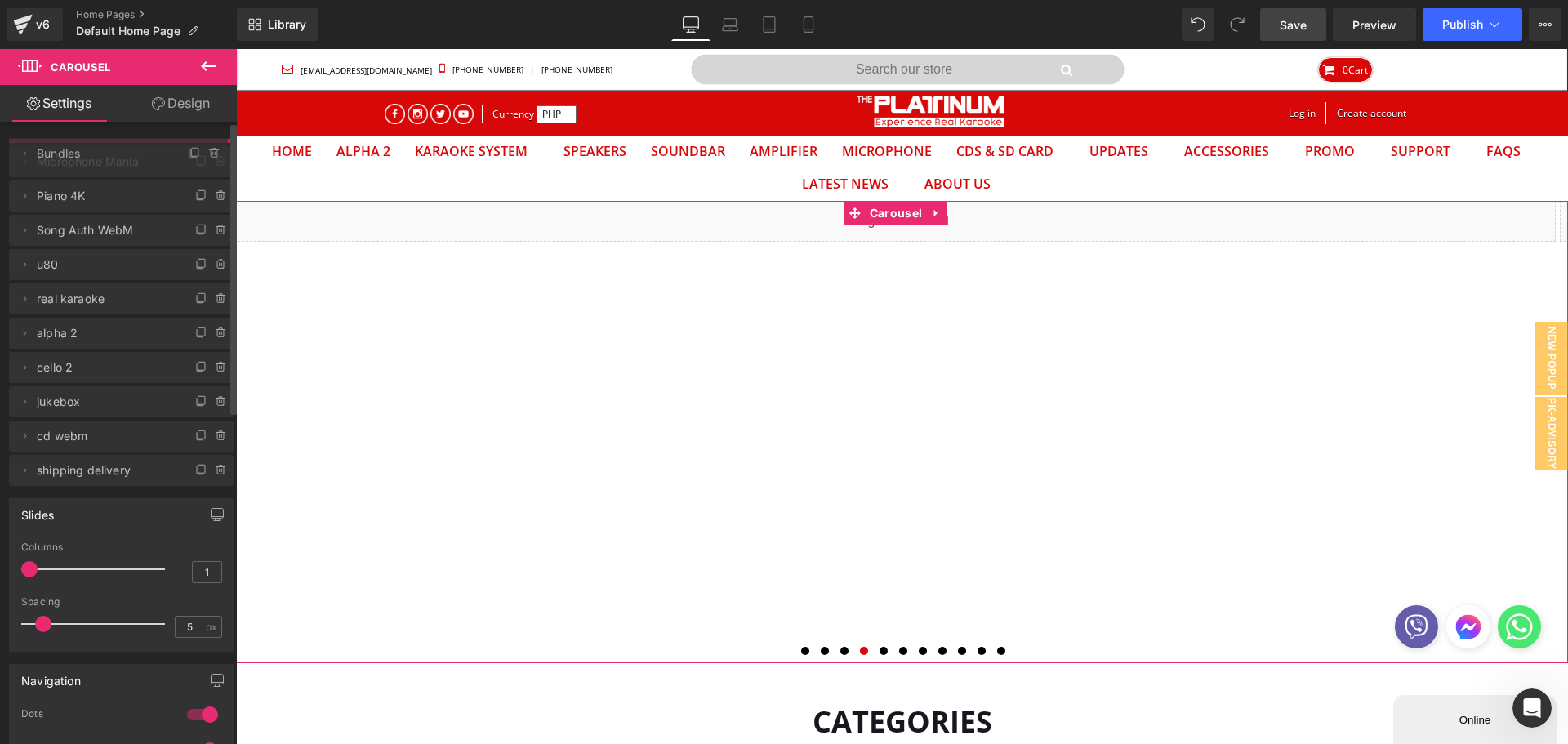
drag, startPoint x: 94, startPoint y: 190, endPoint x: 119, endPoint y: 152, distance: 45.5
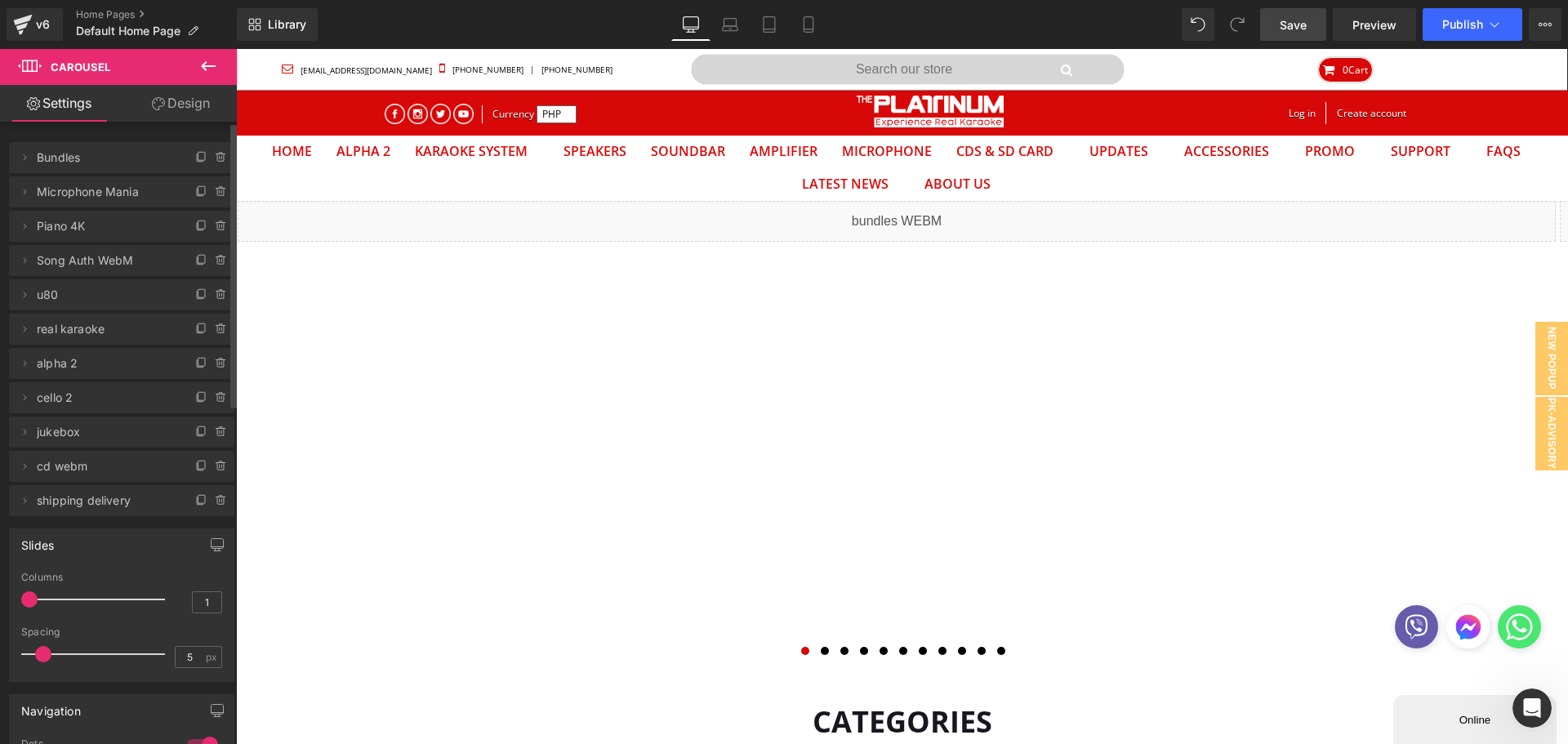
click at [1280, 23] on link "Save" at bounding box center [1293, 25] width 66 height 33
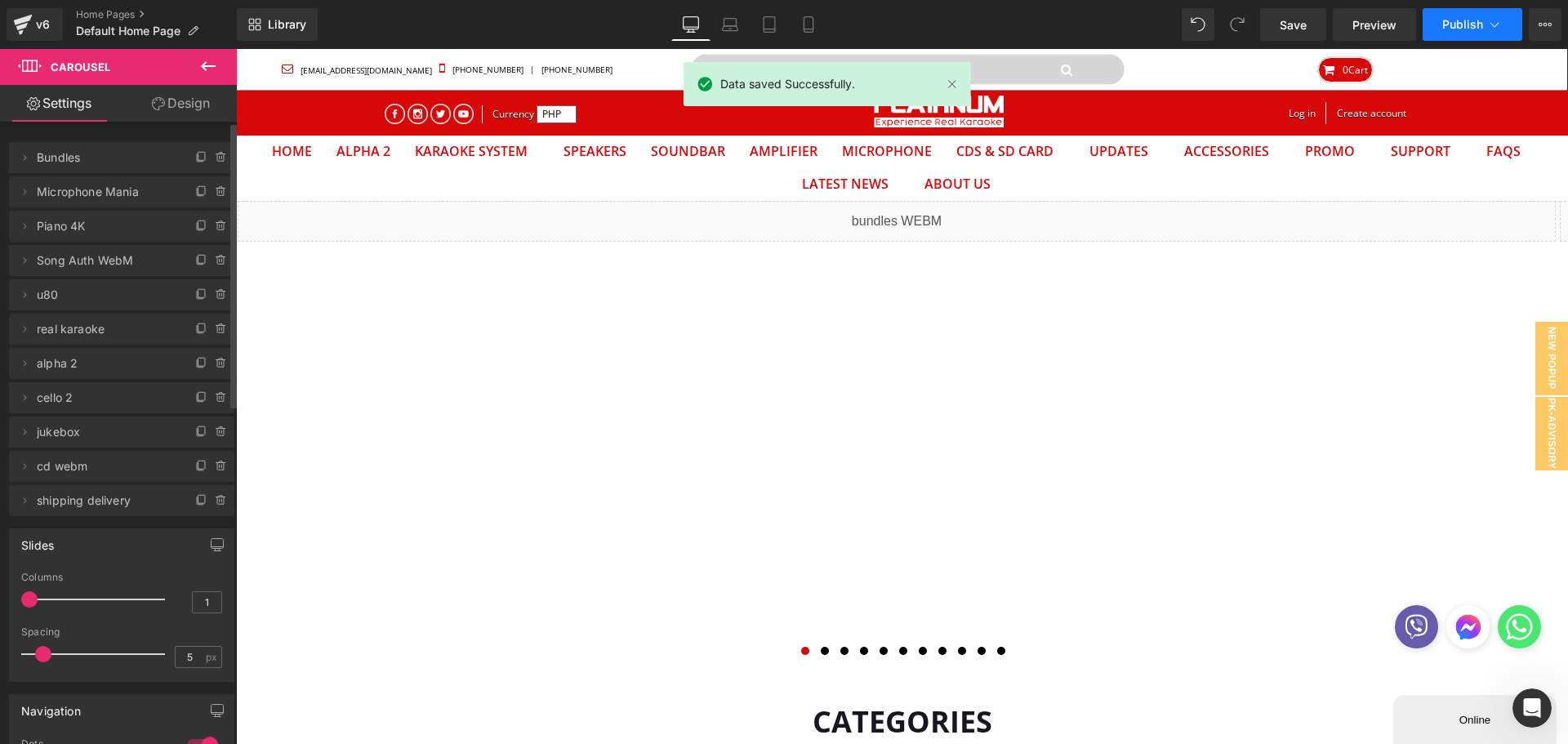
click at [1453, 23] on span "Publish" at bounding box center [1463, 24] width 41 height 13
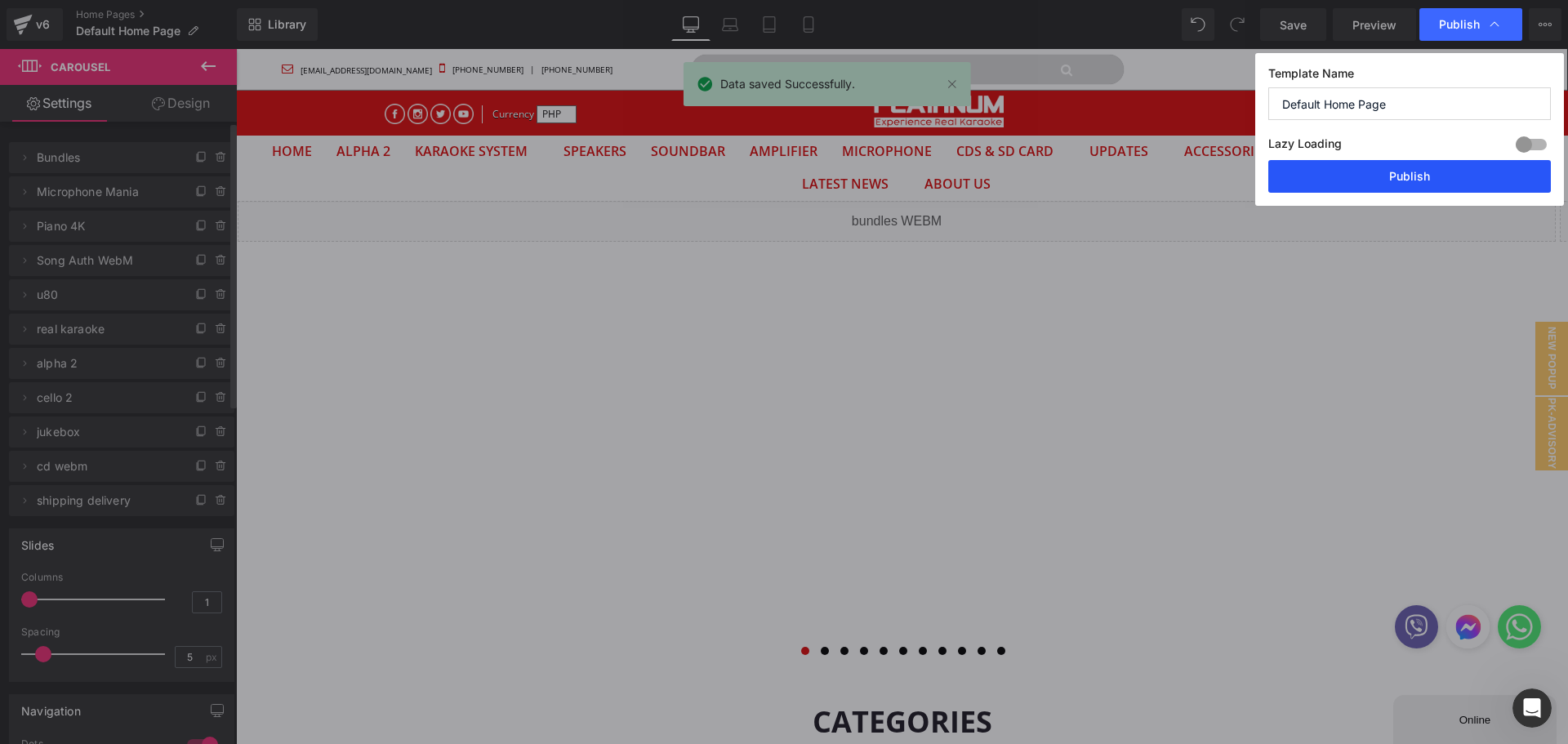
click at [1421, 172] on button "Publish" at bounding box center [1409, 176] width 282 height 33
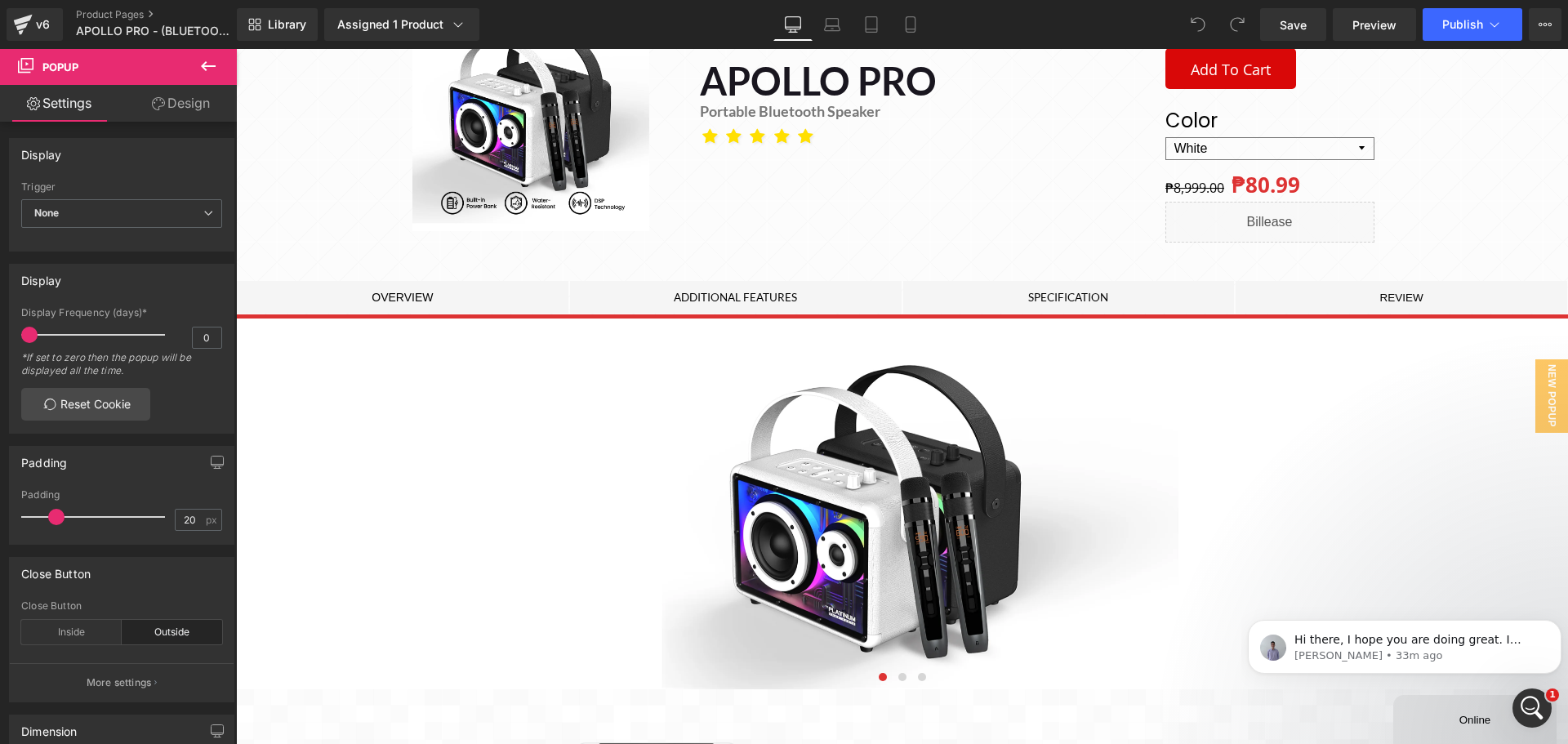
scroll to position [53, 1308]
click at [129, 10] on link "Product Pages" at bounding box center [170, 14] width 188 height 13
